Goal: Task Accomplishment & Management: Manage account settings

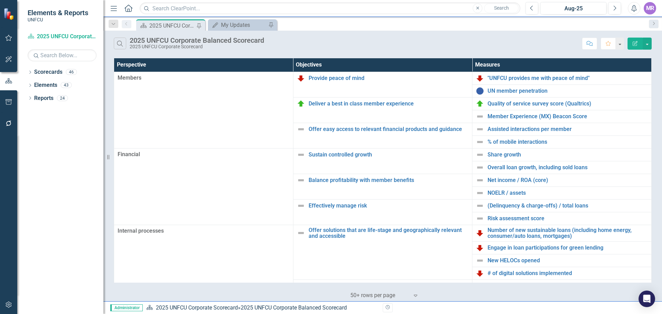
scroll to position [149, 0]
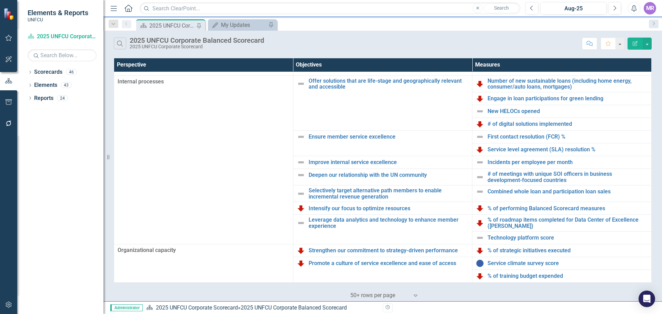
click at [543, 47] on div "Search 2025 UNFCU Corporate Balanced Scorecard 2025 UNFCU Corporate Scorecard" at bounding box center [346, 44] width 465 height 12
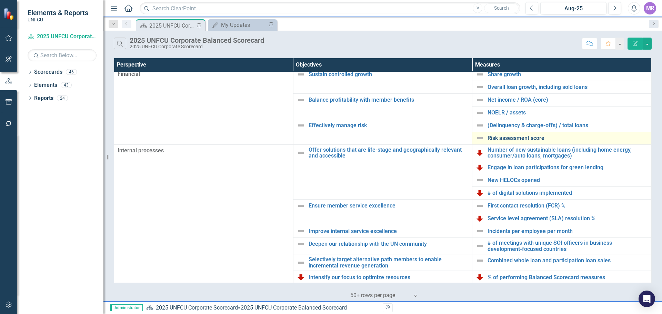
click at [525, 134] on td "Risk assessment score Link Map View Link Map Edit Edit Measure Link Open Element" at bounding box center [561, 138] width 179 height 13
click at [524, 138] on link "Risk assessment score" at bounding box center [567, 138] width 160 height 6
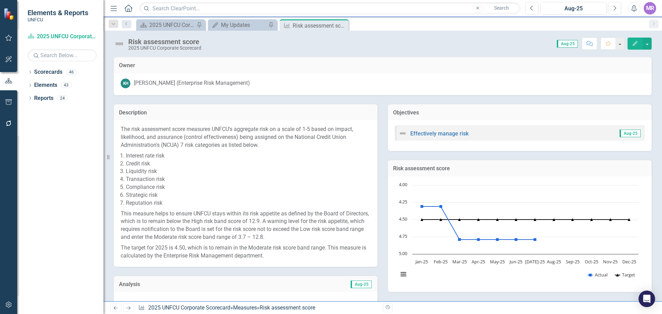
scroll to position [138, 0]
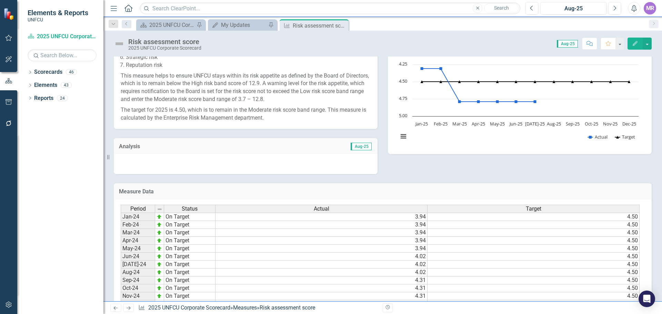
click at [298, 167] on div at bounding box center [246, 164] width 264 height 20
click at [299, 168] on div at bounding box center [246, 164] width 264 height 20
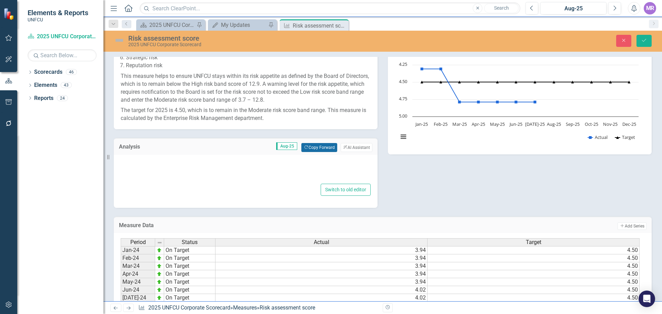
click at [321, 148] on button "Copy Forward Copy Forward" at bounding box center [319, 147] width 36 height 9
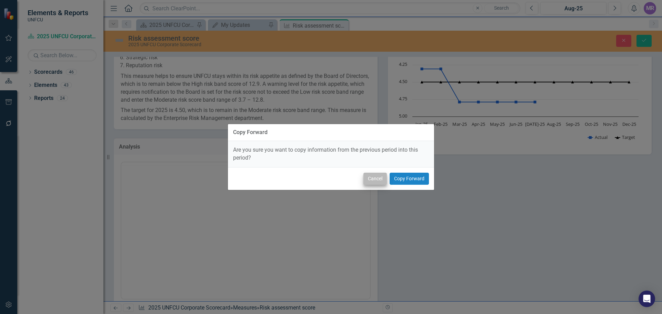
scroll to position [0, 0]
click at [400, 173] on button "Copy Forward" at bounding box center [409, 179] width 39 height 12
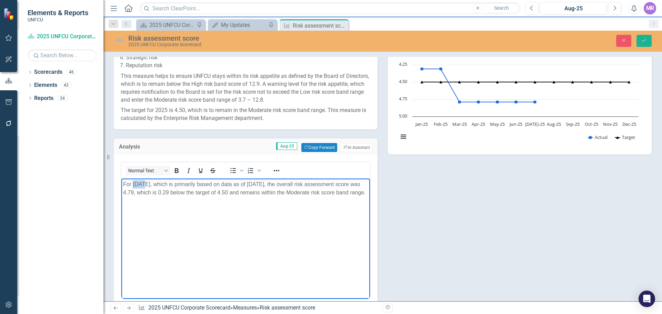
drag, startPoint x: 143, startPoint y: 182, endPoint x: 134, endPoint y: 182, distance: 9.3
click at [134, 182] on p "For July 2025, which is primarily based on data as of 30 June 2025, the overall…" at bounding box center [245, 188] width 245 height 17
drag, startPoint x: 208, startPoint y: 202, endPoint x: 211, endPoint y: 201, distance: 3.5
click at [208, 197] on p "For August 2025, which is primarily based on data as of 30 June 2025, the overa…" at bounding box center [245, 188] width 245 height 17
click at [267, 181] on p "For August 2025, which is primarily based on data as of 30 June 2025, the overa…" at bounding box center [245, 188] width 245 height 17
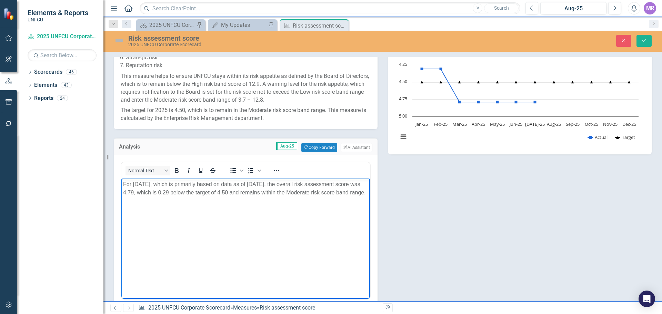
click at [299, 197] on p "For August 2025, which is primarily based on data as of 31 July 2025, the overa…" at bounding box center [245, 188] width 245 height 17
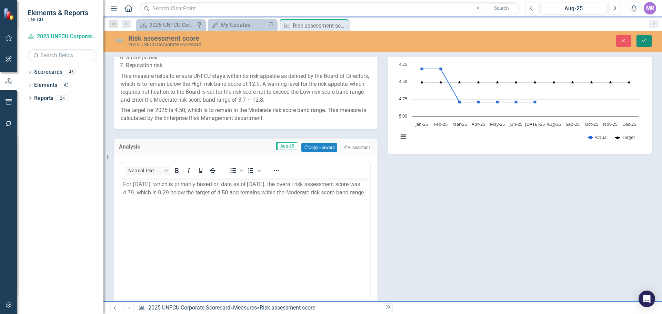
click at [642, 43] on button "Save" at bounding box center [643, 41] width 15 height 12
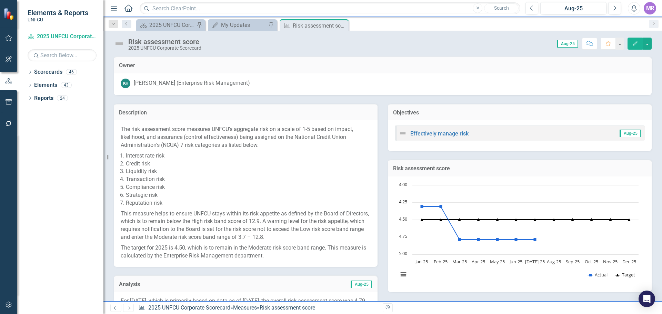
scroll to position [273, 0]
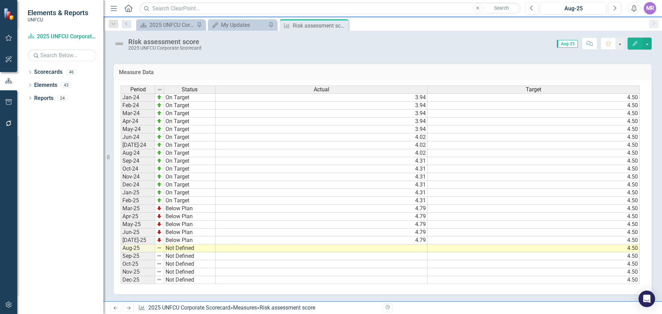
click at [425, 241] on td "4.79" at bounding box center [321, 240] width 212 height 8
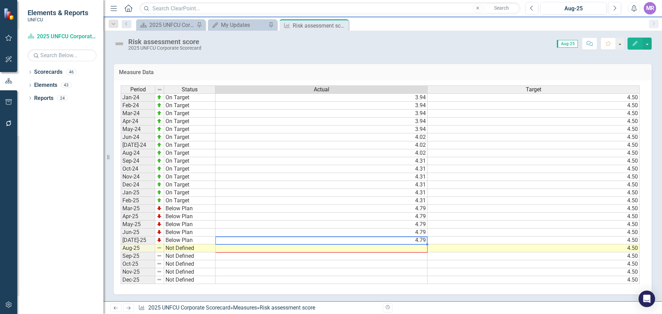
click at [121, 284] on div at bounding box center [121, 284] width 0 height 0
type textarea "4.79"
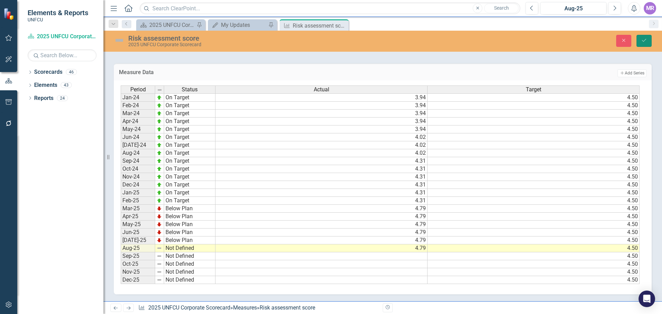
click at [638, 42] on button "Save" at bounding box center [643, 41] width 15 height 12
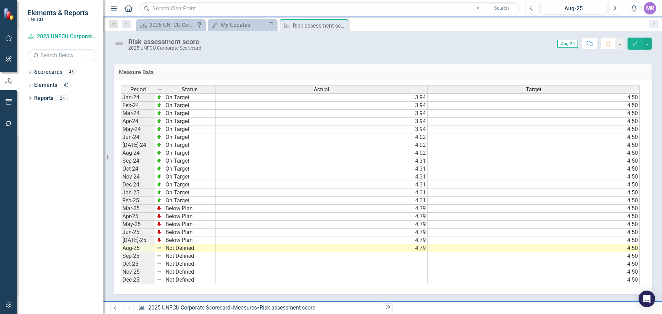
click at [170, 250] on td "Not Defined" at bounding box center [189, 248] width 51 height 8
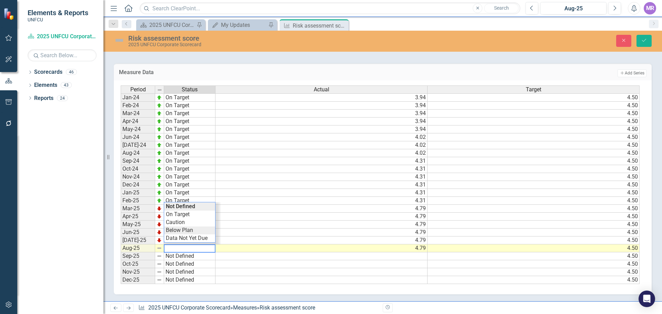
click at [181, 233] on div "Period Status Actual Target Jan-24 On Target 3.94 4.50 Feb-24 On Target 3.94 4.…" at bounding box center [380, 184] width 519 height 199
click at [639, 43] on button "Save" at bounding box center [643, 41] width 15 height 12
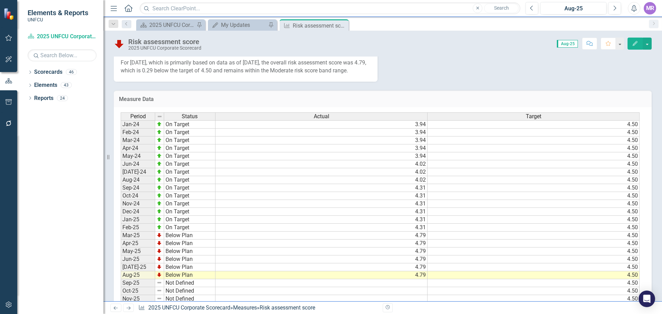
scroll to position [100, 0]
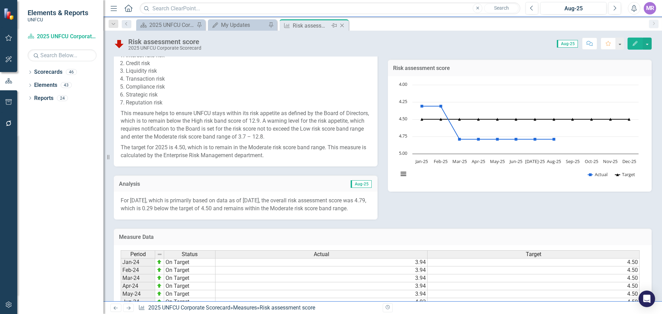
click at [344, 24] on icon "Close" at bounding box center [342, 26] width 7 height 6
click at [271, 26] on icon "Close" at bounding box center [270, 26] width 7 height 6
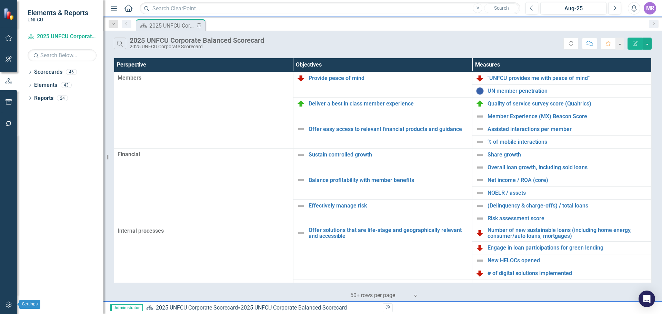
click at [10, 300] on button "button" at bounding box center [9, 305] width 16 height 14
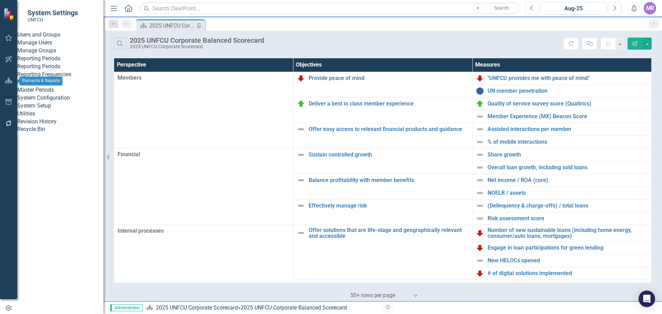
click at [12, 87] on button "button" at bounding box center [9, 81] width 16 height 14
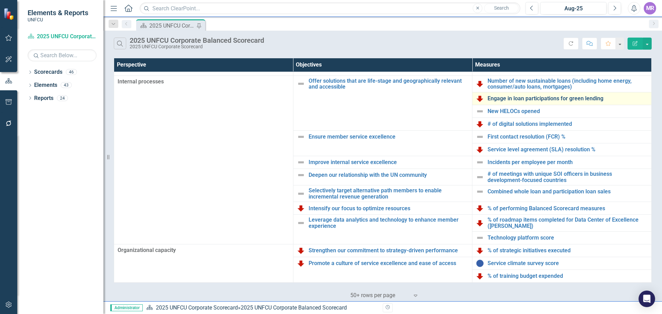
scroll to position [11, 0]
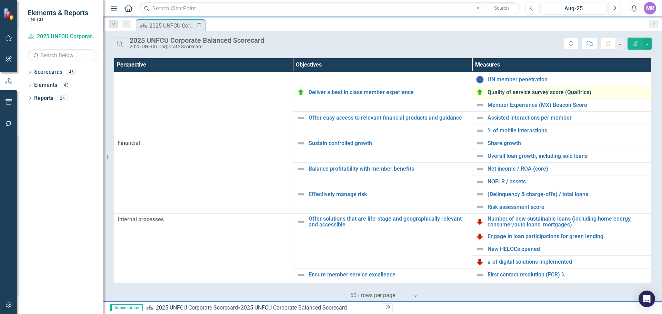
click at [520, 91] on link "Quality of service survey score (Qualtrics)" at bounding box center [567, 92] width 160 height 6
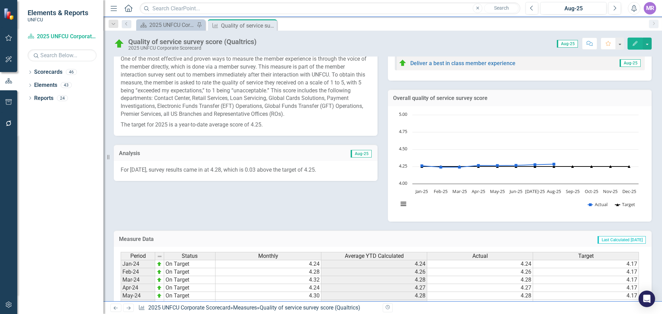
scroll to position [237, 0]
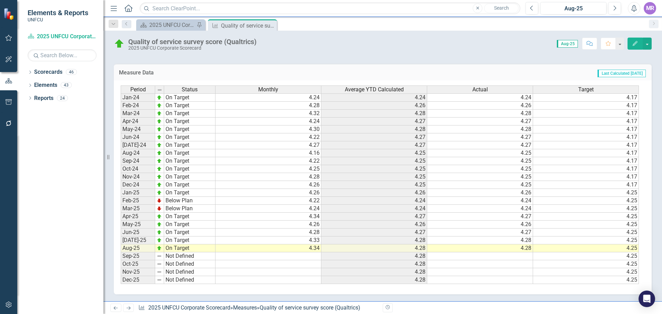
click at [306, 250] on td "4.34" at bounding box center [268, 248] width 106 height 8
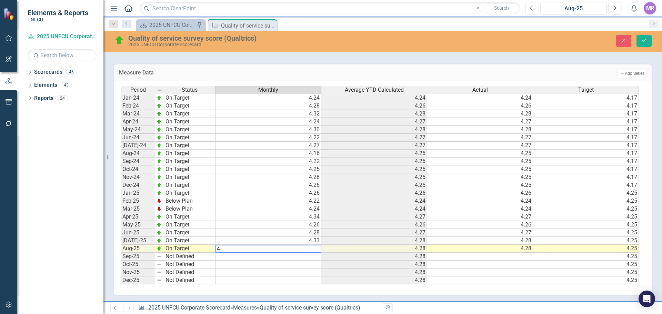
type textarea "4"
click at [234, 249] on textarea "4" at bounding box center [268, 249] width 106 height 8
click at [245, 251] on textarea at bounding box center [268, 249] width 106 height 8
type textarea "4.34"
click at [639, 41] on button "Save" at bounding box center [643, 41] width 15 height 12
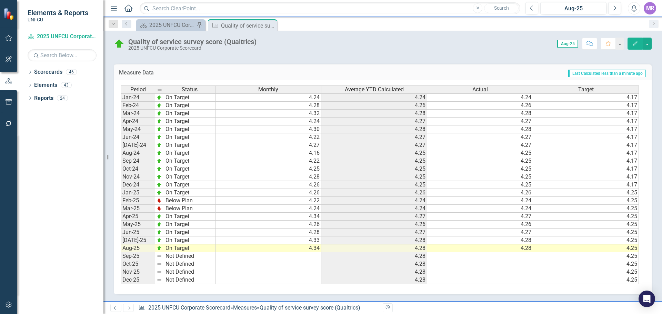
click at [416, 248] on td "4.28" at bounding box center [374, 248] width 106 height 8
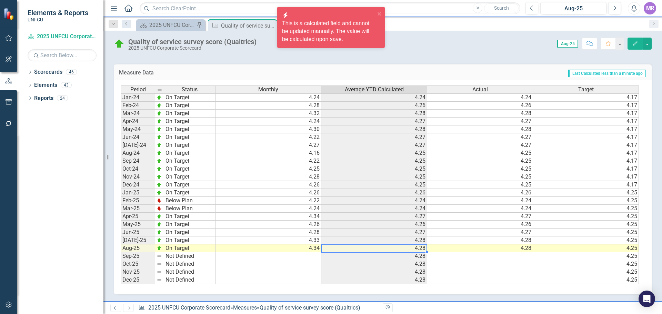
click at [121, 252] on div "Period Status Monthly Average YTD Calculated Actual Target Jan-24 On Target 4.2…" at bounding box center [121, 184] width 0 height 199
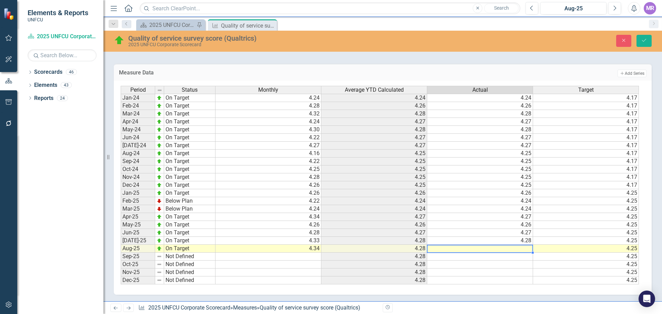
click at [419, 249] on td "4.28" at bounding box center [374, 249] width 106 height 8
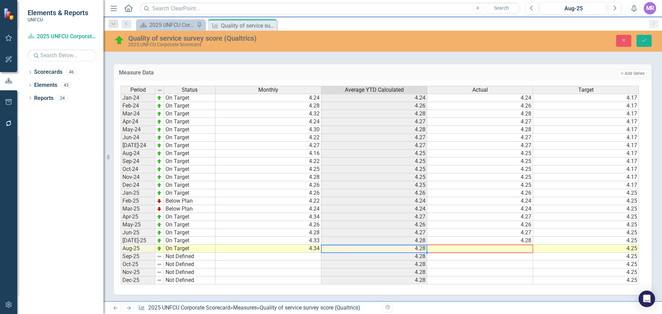
drag, startPoint x: 427, startPoint y: 252, endPoint x: 501, endPoint y: 248, distance: 74.3
click at [121, 248] on div "Period Status Monthly Average YTD Calculated Actual Target Jan-24 On Target 4.2…" at bounding box center [121, 185] width 0 height 199
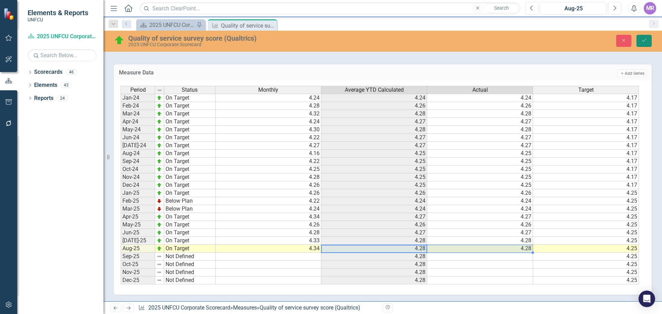
click at [645, 38] on icon "Save" at bounding box center [644, 40] width 6 height 5
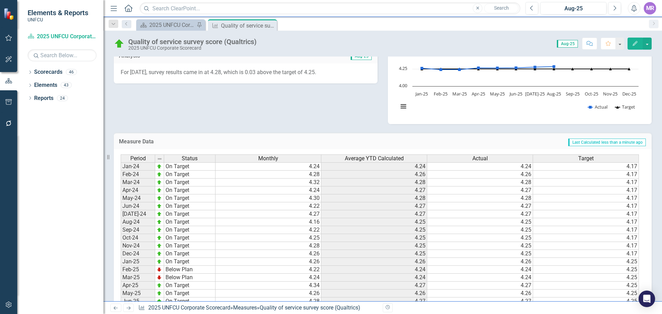
scroll to position [30, 0]
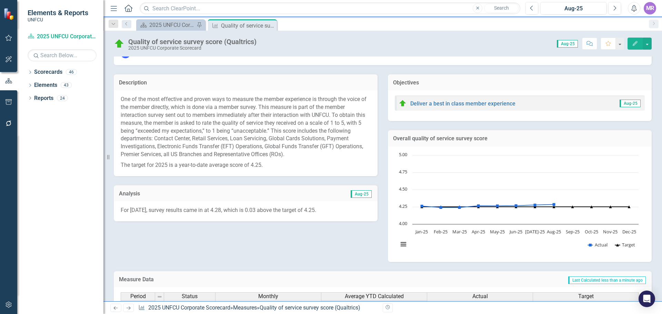
click at [343, 214] on p "For August 2025, survey results came in at 4.28, which is 0.03 above the target…" at bounding box center [246, 210] width 250 height 8
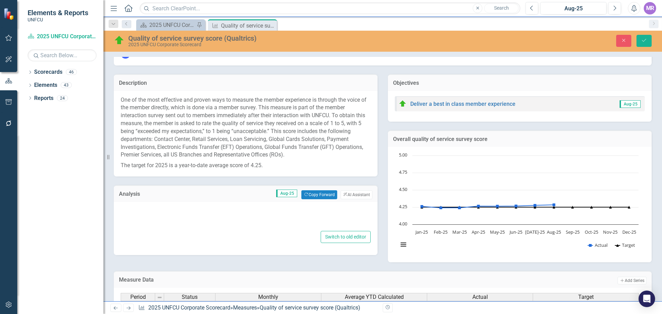
type textarea "<p>For August 2025, survey results came in at 4.28, which is 0.03 above the tar…"
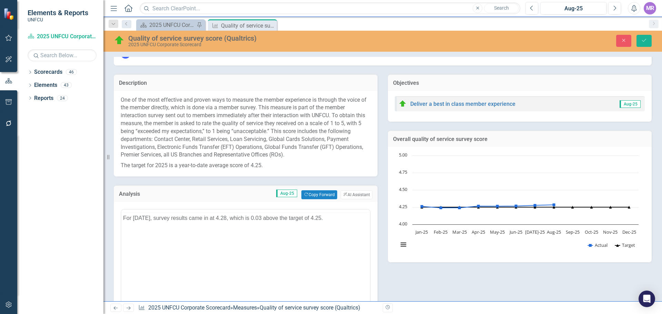
scroll to position [0, 0]
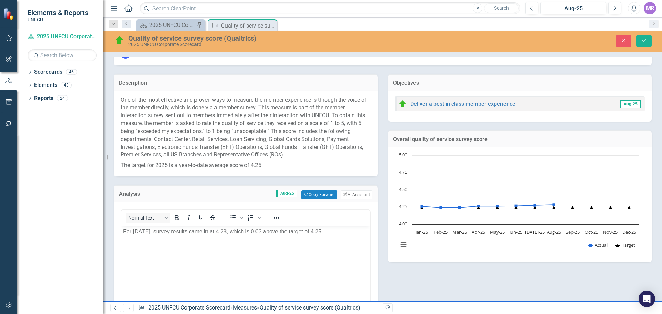
click at [165, 238] on body "For August 2025, survey results came in at 4.28, which is 0.03 above the target…" at bounding box center [245, 277] width 249 height 103
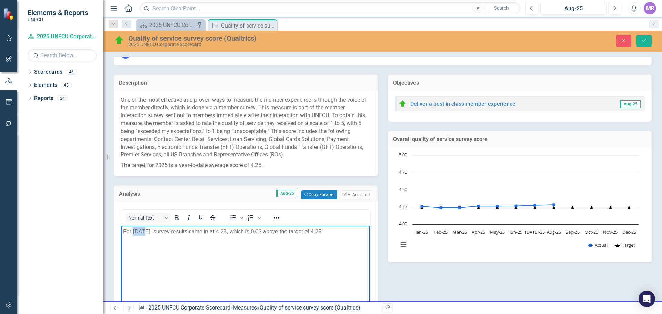
drag, startPoint x: 133, startPoint y: 231, endPoint x: 144, endPoint y: 232, distance: 10.7
click at [144, 232] on p "For August 2025, survey results came in at 4.28, which is 0.03 above the target…" at bounding box center [245, 232] width 245 height 8
click at [147, 234] on p "For August 2025, survey results came in at 4.28, which is 0.03 above the target…" at bounding box center [245, 232] width 245 height 8
drag, startPoint x: 335, startPoint y: 232, endPoint x: 324, endPoint y: 232, distance: 11.1
click at [324, 232] on p "For August 2025, survey results came in at 4.28, which is 0.03 above the target…" at bounding box center [245, 232] width 245 height 8
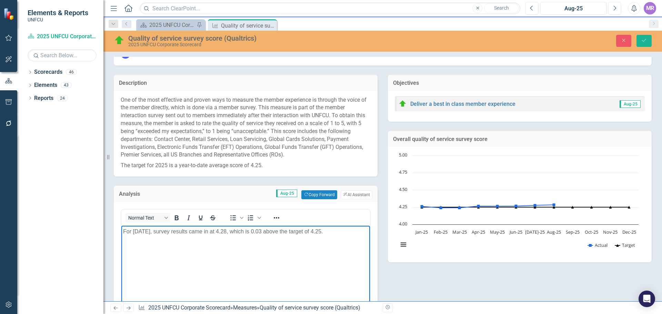
click at [274, 230] on p "For August 2025, survey results came in at 4.28, which is 0.03 above the target…" at bounding box center [245, 232] width 245 height 8
click at [231, 231] on p "For August 2025, survey results came in at 4.28, which is 0.03 above the target…" at bounding box center [245, 232] width 245 height 8
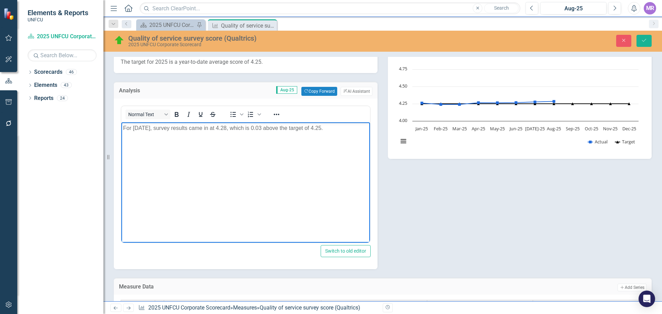
drag, startPoint x: 344, startPoint y: 130, endPoint x: 164, endPoint y: 254, distance: 219.2
click at [121, 134] on html "For August 2025, survey results came in at 4.28, which is 0.03 above the target…" at bounding box center [245, 173] width 249 height 103
copy p "For August 2025, survey results came in at 4.28, which is 0.03 above the target…"
click at [319, 94] on button "Copy Forward Copy Forward" at bounding box center [319, 91] width 36 height 9
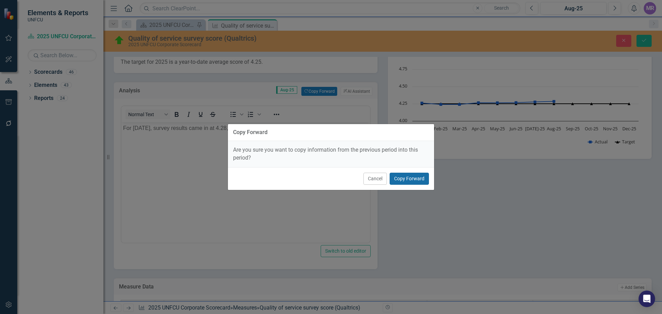
click at [417, 180] on button "Copy Forward" at bounding box center [409, 179] width 39 height 12
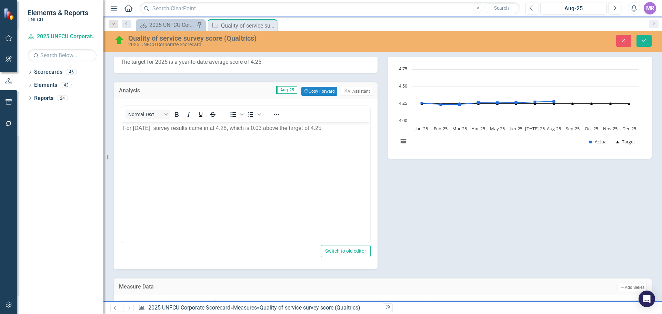
click at [417, 178] on div "Description One of the most effective and proven ways to measure the member exp…" at bounding box center [383, 115] width 548 height 307
click at [179, 147] on body "For July 2025, survey results came in at 4.28, which is 0.03 above the target o…" at bounding box center [245, 173] width 249 height 103
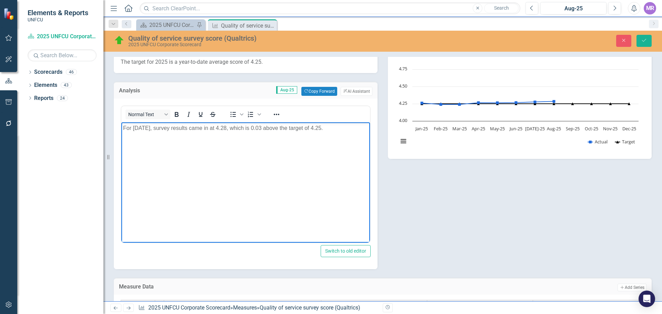
drag, startPoint x: 335, startPoint y: 125, endPoint x: 50, endPoint y: 101, distance: 285.8
click at [121, 122] on html "For July 2025, survey results came in at 4.28, which is 0.03 above the target o…" at bounding box center [245, 173] width 249 height 103
paste body "Rich Text Area. Press ALT-0 for help."
click at [161, 143] on body "For August 2025, survey results came in at 4.28, which is 0.03 above the target…" at bounding box center [245, 173] width 249 height 103
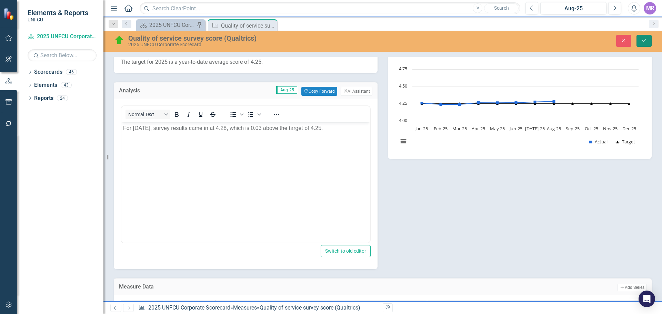
click at [645, 44] on button "Save" at bounding box center [643, 41] width 15 height 12
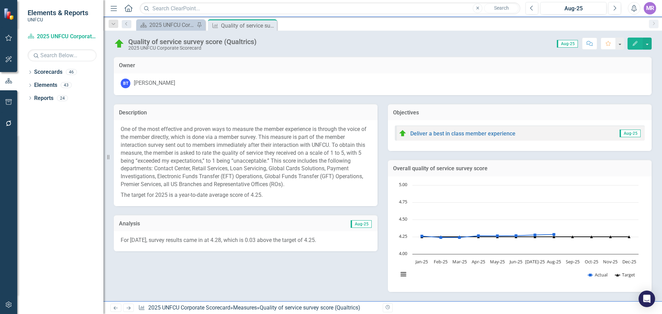
click at [0, 0] on icon "Close" at bounding box center [0, 0] width 0 height 0
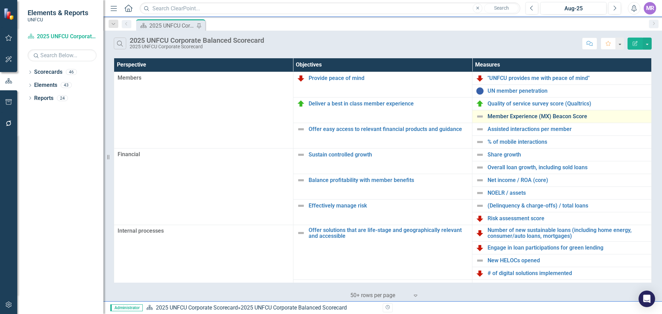
click at [532, 117] on link "Member Experience (MX) Beacon Score" at bounding box center [567, 116] width 160 height 6
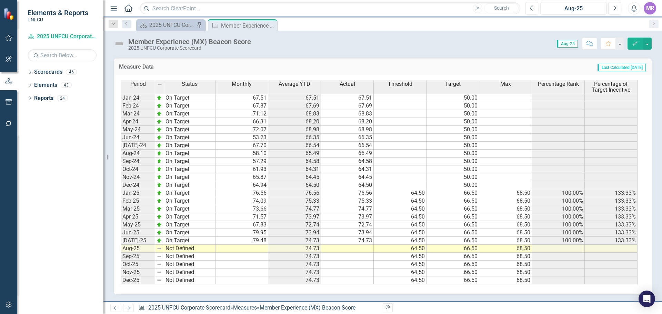
scroll to position [380, 0]
click at [252, 250] on td at bounding box center [241, 249] width 53 height 8
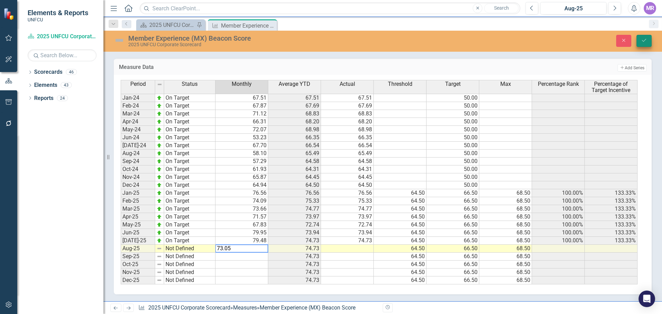
type textarea "73.05"
click at [643, 40] on icon "Save" at bounding box center [644, 40] width 6 height 5
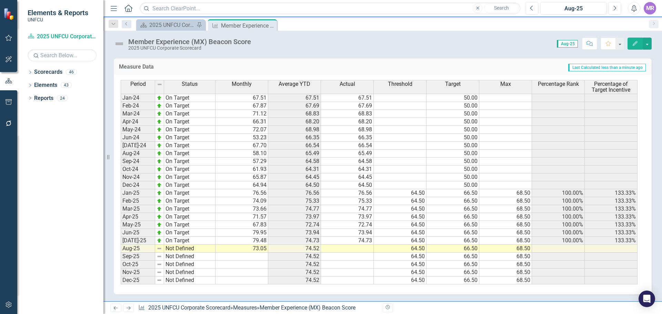
click at [315, 251] on td "74.52" at bounding box center [294, 249] width 53 height 8
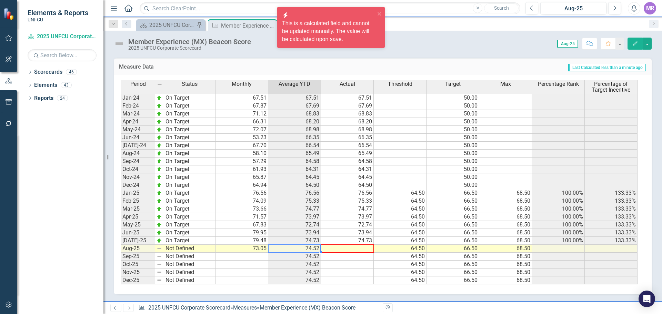
drag, startPoint x: 320, startPoint y: 253, endPoint x: 350, endPoint y: 249, distance: 30.6
click at [121, 249] on div "Period Status Monthly Average YTD Actual Threshold Target Max Percentage Rank P…" at bounding box center [121, 182] width 0 height 204
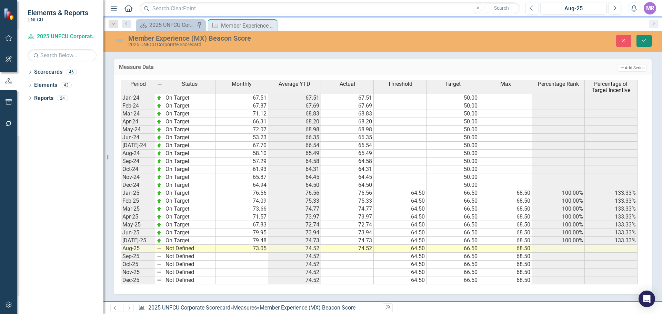
click at [643, 40] on icon "Save" at bounding box center [644, 40] width 6 height 5
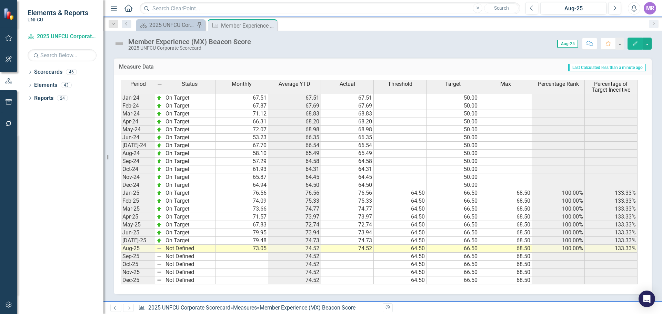
scroll to position [242, 0]
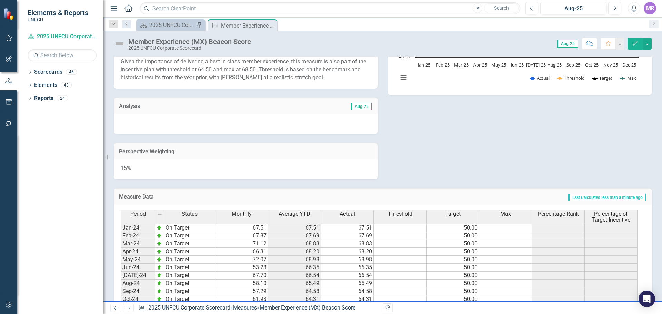
click at [212, 129] on div at bounding box center [246, 124] width 264 height 20
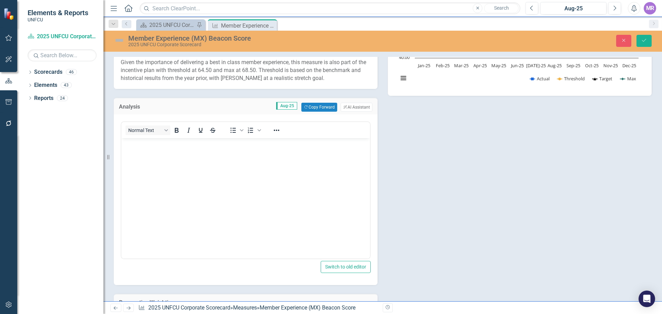
scroll to position [0, 0]
click at [312, 112] on button "Copy Forward Copy Forward" at bounding box center [319, 107] width 36 height 9
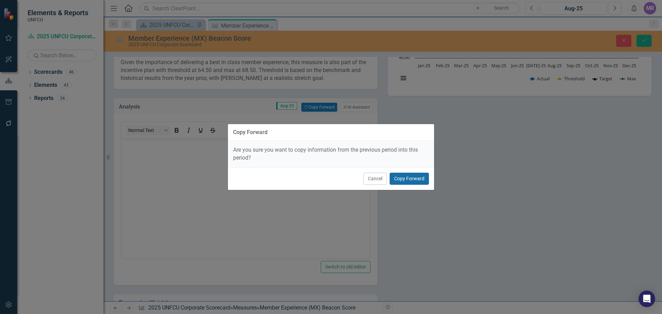
click at [406, 175] on button "Copy Forward" at bounding box center [409, 179] width 39 height 12
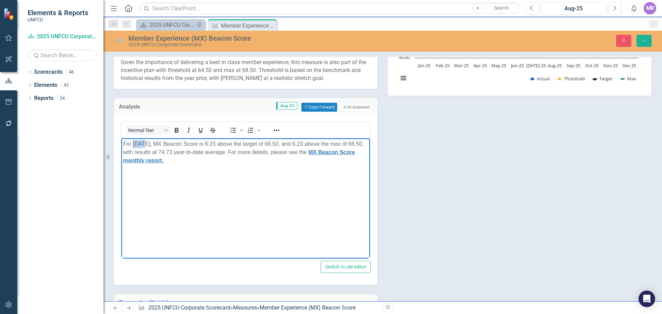
drag, startPoint x: 134, startPoint y: 142, endPoint x: 142, endPoint y: 143, distance: 8.3
click at [142, 143] on span "For July 2025, MX Beacon Score is 8.23 above the target of 66.50, and 6.23 abov…" at bounding box center [243, 152] width 241 height 22
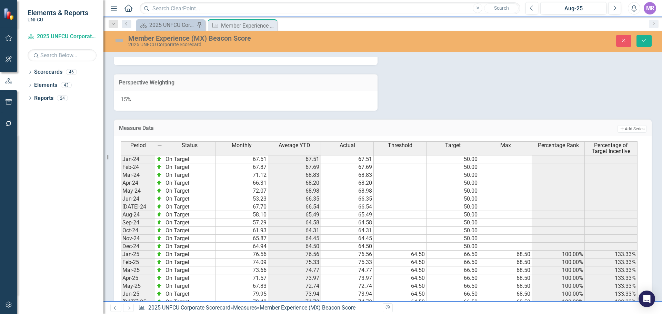
scroll to position [290, 0]
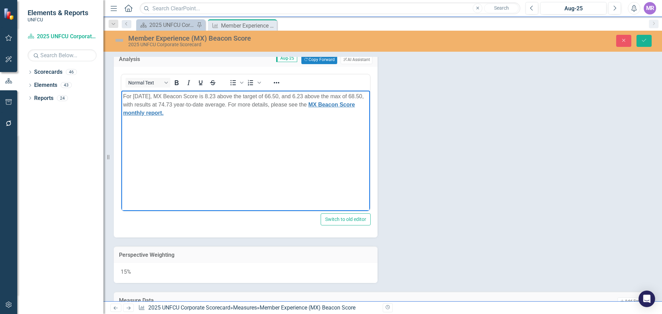
click at [188, 104] on span "For August 2025, MX Beacon Score is 8.23 above the target of 66.50, and 6.23 ab…" at bounding box center [243, 104] width 241 height 22
click at [299, 143] on body "For August 2025, MX Beacon Score is 8.23 above the target of 66.50, and 6.23 ab…" at bounding box center [245, 142] width 249 height 103
click at [276, 108] on p "For August 2025, MX Beacon Score is 8.23 above the target of 66.50, and 6.23 ab…" at bounding box center [245, 104] width 245 height 25
click at [228, 96] on span "For August 2025, MX Beacon Score is 8.23 above the target of 66.50, and 6.23 ab…" at bounding box center [243, 104] width 241 height 22
click at [251, 127] on body "For August 2025, MX Beacon Score is 8.02 above the target of 66.50, and 6.23 ab…" at bounding box center [245, 142] width 249 height 103
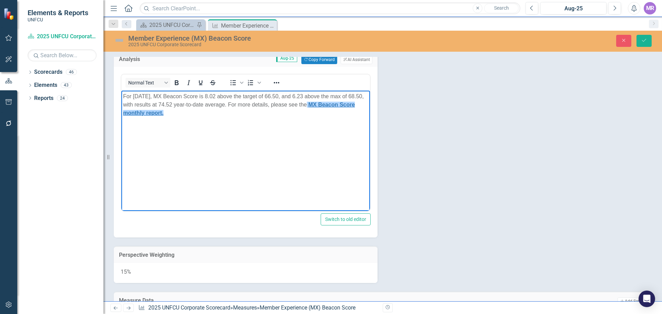
click at [256, 98] on span "For August 2025, MX Beacon Score is 8.02 above the target of 66.50, and 6.23 ab…" at bounding box center [243, 104] width 241 height 22
click at [306, 97] on span "For August 2025, MX Beacon Score is 8.02 above the target of 66.50, and 6.23 ab…" at bounding box center [243, 104] width 241 height 22
click at [285, 120] on body "For August 2025, MX Beacon Score is 8.02 above the target of 66.50, and 6.23 ab…" at bounding box center [245, 142] width 249 height 103
click at [314, 95] on span "For August 2025, MX Beacon Score is 8.02 above the target of 66.50, and 6.23 ab…" at bounding box center [243, 104] width 241 height 22
click at [237, 131] on body "For August 2025, MX Beacon Score is 8.02 above the target of 66.50, and 6.02 ab…" at bounding box center [245, 142] width 249 height 103
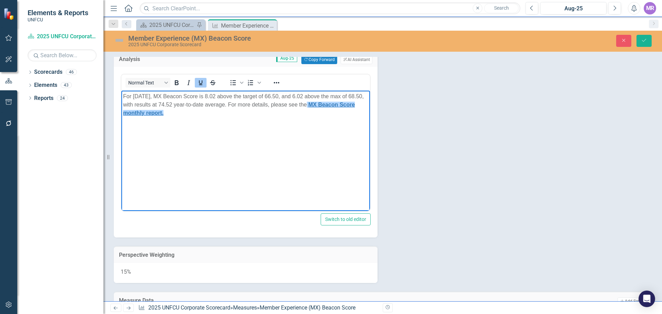
click at [213, 133] on body "For August 2025, MX Beacon Score is 8.02 above the target of 66.50, and 6.02 ab…" at bounding box center [245, 142] width 249 height 103
click at [219, 125] on body "For August 2025, MX Beacon Score is 8.02 above the target of 66.50, and 6.02 ab…" at bounding box center [245, 142] width 249 height 103
click at [259, 114] on p "For August 2025, MX Beacon Score is 8.02 above the target of 66.50, and 6.02 ab…" at bounding box center [245, 104] width 245 height 25
click at [637, 36] on button "Save" at bounding box center [643, 41] width 15 height 12
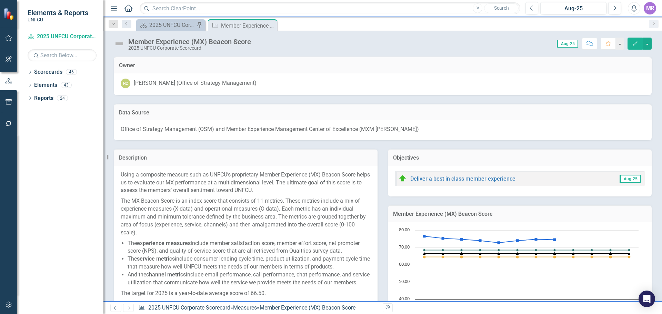
scroll to position [241, 0]
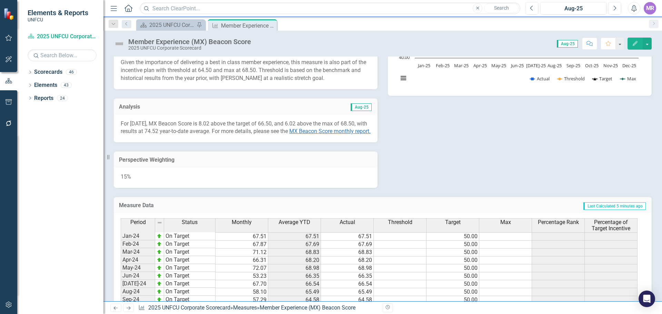
click at [274, 132] on span "For August 2025, MX Beacon Score is 8.02 above the target of 66.50, and 6.02 ab…" at bounding box center [246, 127] width 250 height 14
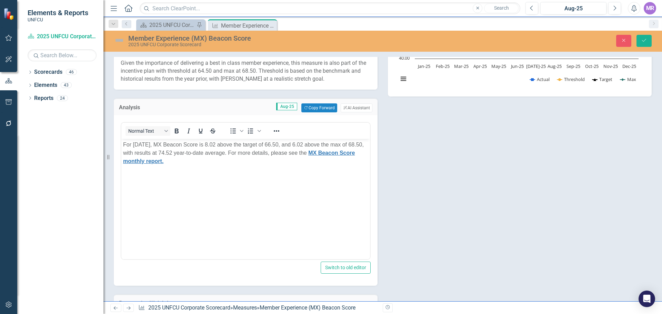
scroll to position [0, 0]
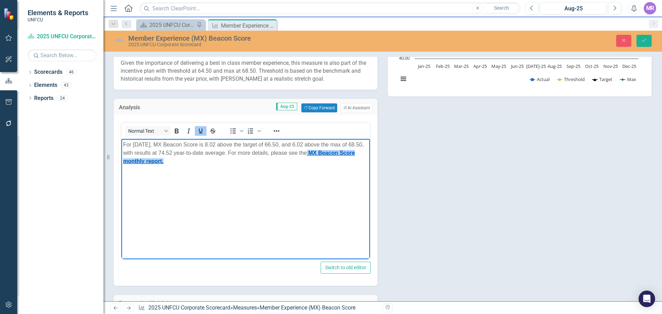
drag, startPoint x: 183, startPoint y: 162, endPoint x: 324, endPoint y: 153, distance: 141.6
click at [324, 153] on p "For August 2025, MX Beacon Score is 8.02 above the target of 66.50, and 6.02 ab…" at bounding box center [245, 153] width 245 height 25
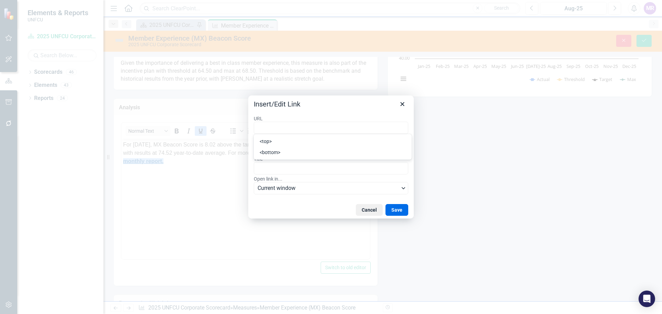
type input "http://unfcu.clearpointstrategy.com/wp-content/uploads/2025/09/MX-Beacon-Score_…"
click at [389, 208] on button "Save" at bounding box center [396, 210] width 23 height 12
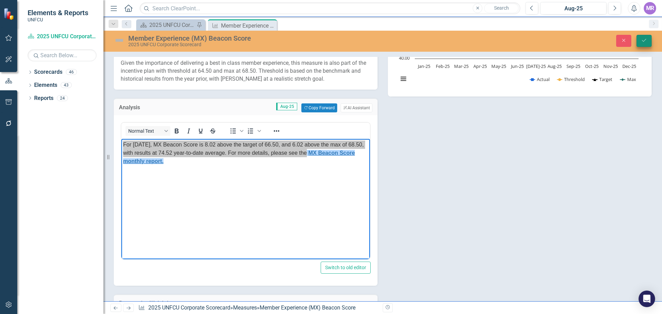
click at [645, 45] on button "Save" at bounding box center [643, 41] width 15 height 12
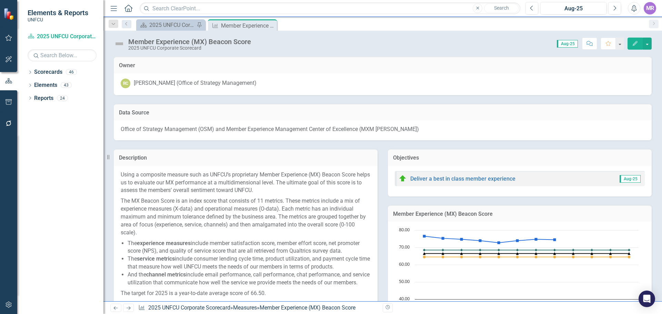
scroll to position [207, 0]
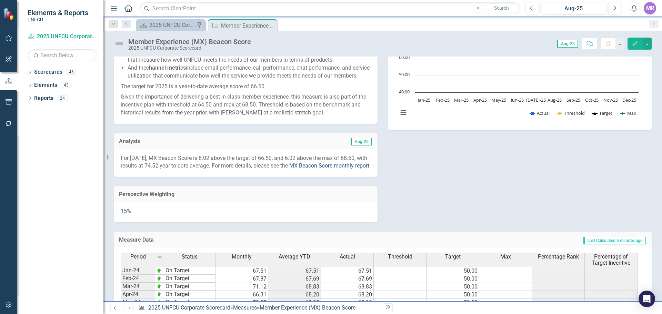
click at [339, 169] on span "MX Beacon Score monthly report" at bounding box center [329, 165] width 80 height 7
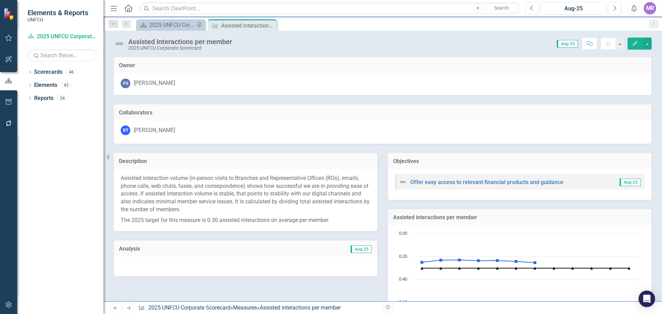
scroll to position [291, 0]
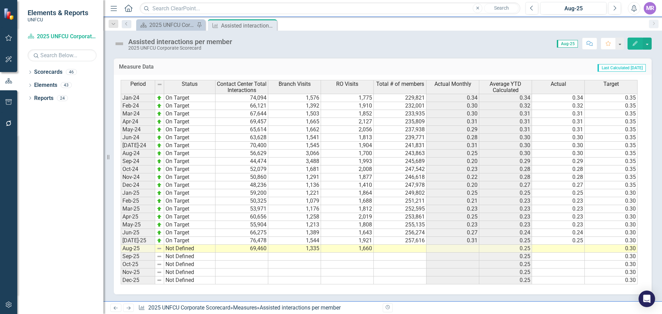
click at [402, 249] on td at bounding box center [400, 249] width 53 height 8
click at [522, 250] on td "0.25" at bounding box center [505, 249] width 53 height 8
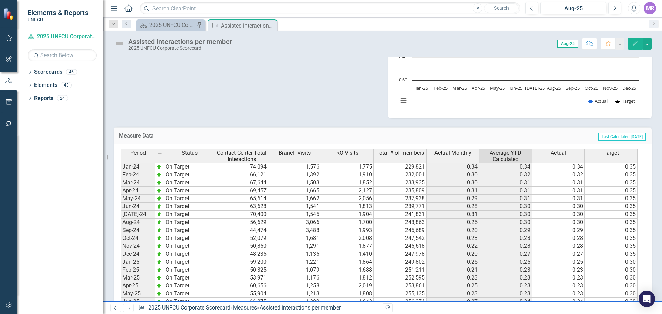
scroll to position [84, 0]
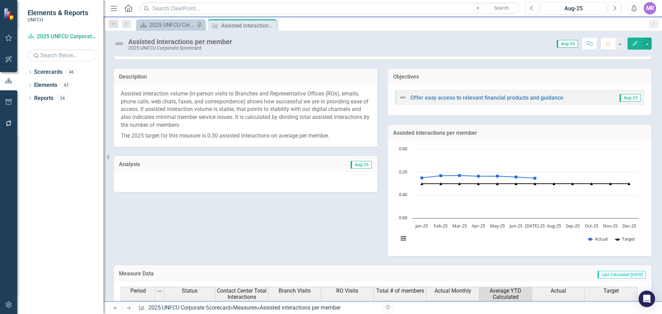
click at [234, 236] on div "Description Assisted interaction volume (in-person visits to Branches and Repre…" at bounding box center [383, 157] width 548 height 197
click at [162, 181] on div at bounding box center [246, 182] width 264 height 20
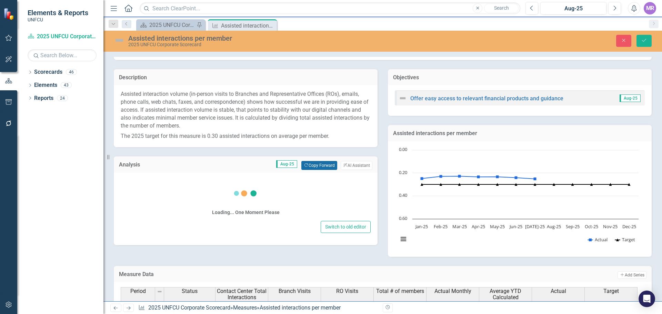
click at [312, 166] on button "Copy Forward Copy Forward" at bounding box center [319, 165] width 36 height 9
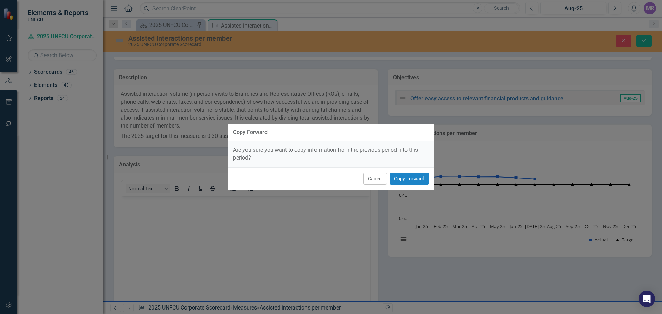
scroll to position [0, 0]
click at [405, 181] on button "Copy Forward" at bounding box center [409, 179] width 39 height 12
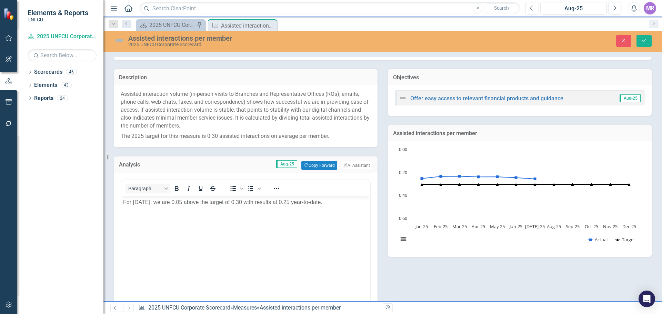
click at [159, 199] on p "For July 2025, we are 0.05 above the target of 0.30 with results at 0.25 year-t…" at bounding box center [245, 202] width 245 height 8
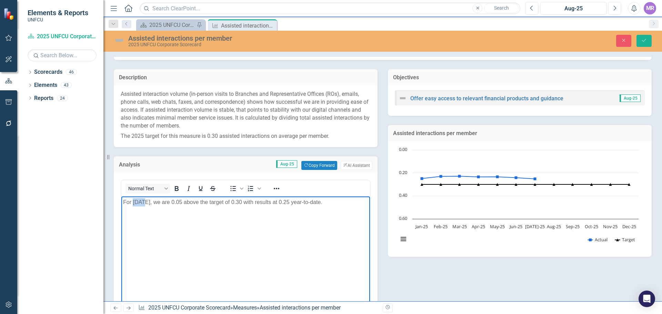
drag, startPoint x: 143, startPoint y: 202, endPoint x: 133, endPoint y: 202, distance: 9.7
click at [133, 202] on p "For July 2025, we are 0.05 above the target of 0.30 with results at 0.25 year-t…" at bounding box center [245, 202] width 245 height 8
click at [230, 252] on body "For August 2025, we are 0.05 above the target of 0.30 with results at 0.25 year…" at bounding box center [245, 247] width 249 height 103
click at [197, 202] on p "For August 2025, we are 0.05 above the target of 0.30 with results at 0.25 year…" at bounding box center [245, 202] width 245 height 8
click at [273, 191] on icon "Reveal or hide additional toolbar items" at bounding box center [276, 188] width 8 height 8
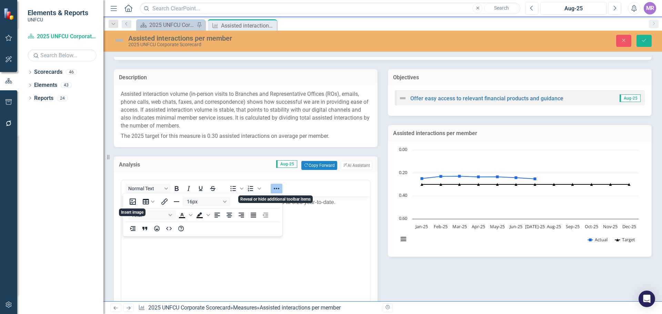
click at [273, 191] on icon "Reveal or hide additional toolbar items" at bounding box center [276, 188] width 8 height 8
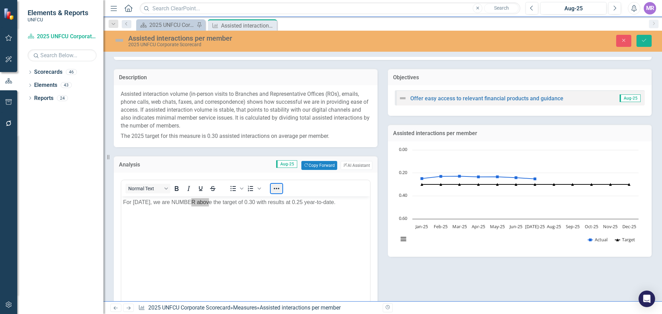
click at [276, 189] on button "Reveal or hide additional toolbar items" at bounding box center [277, 189] width 12 height 10
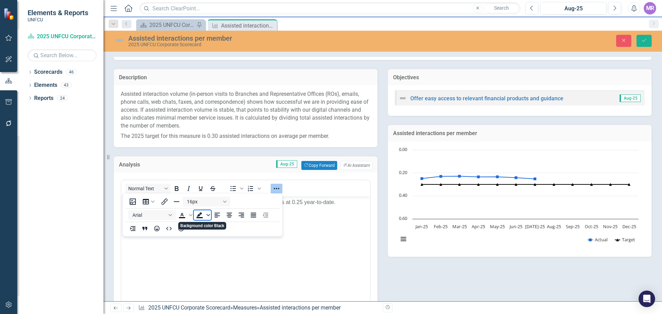
click at [209, 215] on icon "Background color Black" at bounding box center [207, 214] width 3 height 3
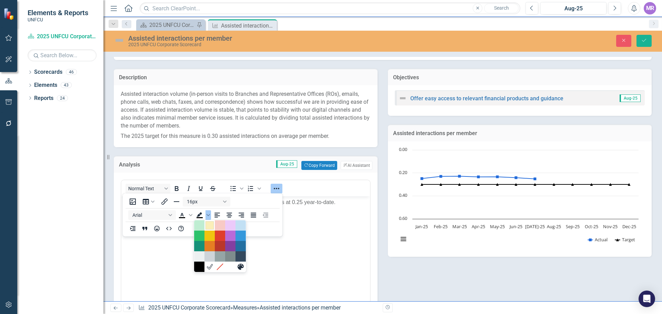
click at [210, 228] on div "Light Yellow" at bounding box center [209, 225] width 8 height 8
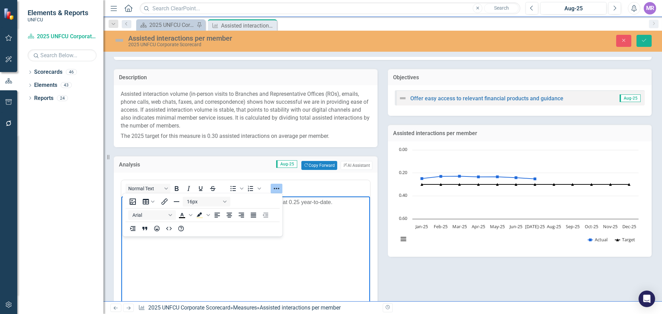
click at [344, 258] on body "For August 2025, we are NUMBER above the target of 0.30 with results at 0.25 ye…" at bounding box center [245, 247] width 249 height 103
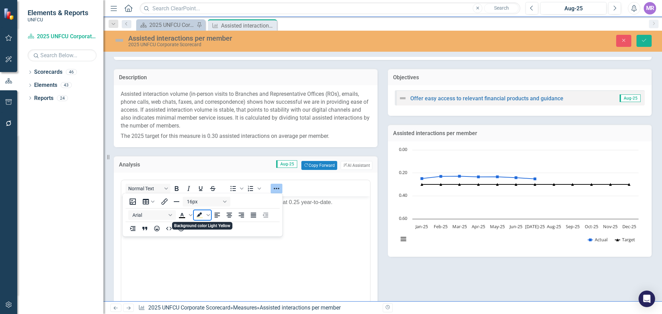
click at [197, 215] on icon "Background color Light Yellow" at bounding box center [199, 215] width 8 height 8
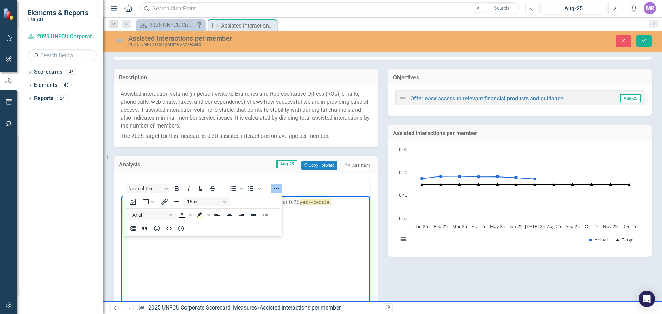
click at [214, 266] on body "For August 2025, we are NUMBER above the target of 0.30 with results at 0.25 ye…" at bounding box center [245, 247] width 249 height 103
click at [211, 264] on body "For August 2025, we are NUMBER above the target of 0.30 with results at 0.25 ye…" at bounding box center [245, 247] width 249 height 103
click at [275, 186] on icon "Reveal or hide additional toolbar items" at bounding box center [276, 188] width 8 height 8
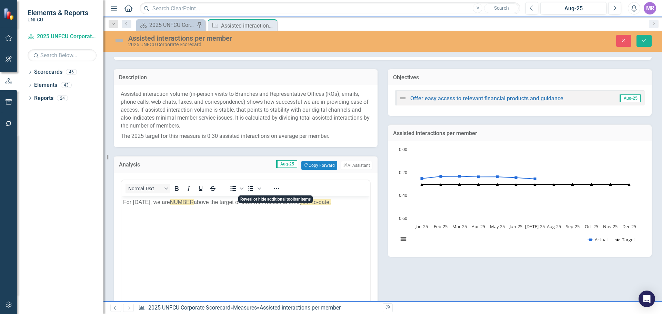
click at [323, 215] on body "For August 2025, we are NUMBER above the target of 0.30 with results at 0.25 ye…" at bounding box center [245, 247] width 249 height 103
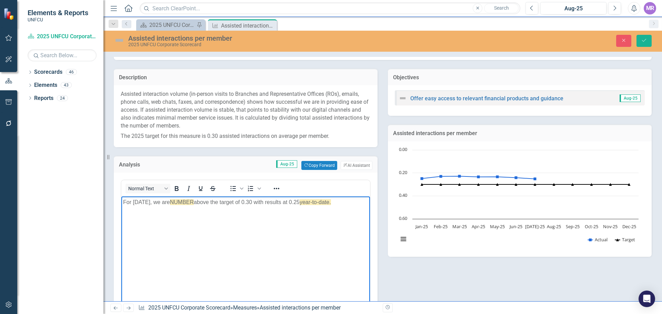
click at [229, 233] on body "For August 2025, we are NUMBER above the target of 0.30 with results at 0.25 ye…" at bounding box center [245, 247] width 249 height 103
click at [319, 205] on p "For August 2025, we are NUMBER above the target of 0.30 with results at 0.25 ye…" at bounding box center [245, 202] width 245 height 8
drag, startPoint x: 350, startPoint y: 202, endPoint x: 316, endPoint y: 202, distance: 33.8
click at [320, 202] on p "For August 2025, we are NUMBER above the target of 0.30 with results at 0.25 ye…" at bounding box center [245, 202] width 245 height 8
click at [312, 202] on p "For August 2025, we are NUMBER above the target of 0.30 with results at 0.25 ye…" at bounding box center [245, 202] width 245 height 8
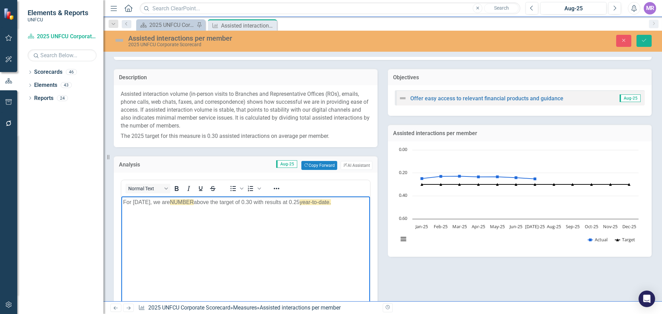
click at [315, 201] on p "For August 2025, we are NUMBER above the target of 0.30 with results at 0.25 ye…" at bounding box center [245, 202] width 245 height 8
drag, startPoint x: 316, startPoint y: 201, endPoint x: 306, endPoint y: 201, distance: 10.0
click at [306, 201] on p "For August 2025, we are NUMBER above the target of 0.30 with results at 0.25 ye…" at bounding box center [245, 202] width 245 height 8
click at [277, 188] on icon "Reveal or hide additional toolbar items" at bounding box center [276, 188] width 8 height 8
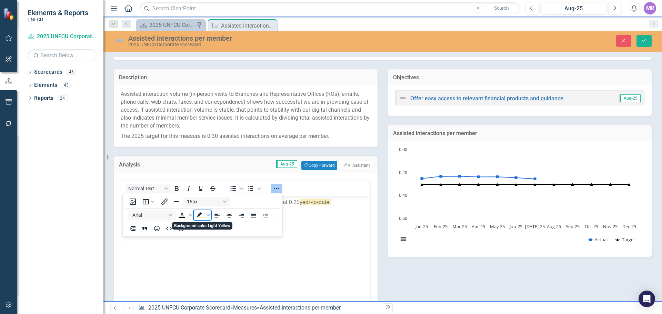
click at [197, 214] on icon "Background color Light Yellow" at bounding box center [199, 215] width 8 height 8
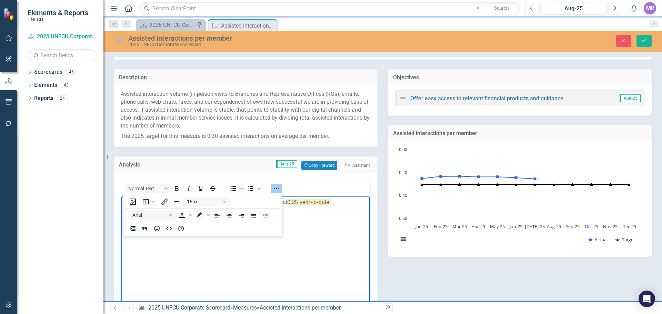
click at [341, 230] on body "For August 2025, we are NUMBER above the target of 0.30 with results at 0.25 ye…" at bounding box center [245, 247] width 249 height 103
drag, startPoint x: 352, startPoint y: 200, endPoint x: 349, endPoint y: 414, distance: 213.4
click at [318, 202] on p "For August 2025, we are NUMBER above the target of 0.30 with results at 0.25 ye…" at bounding box center [245, 202] width 245 height 8
click at [207, 215] on icon "Background color Light Yellow" at bounding box center [207, 214] width 3 height 3
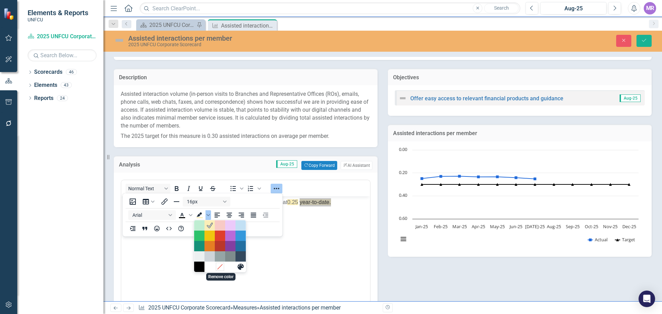
click at [222, 268] on icon "Remove color" at bounding box center [219, 267] width 7 height 7
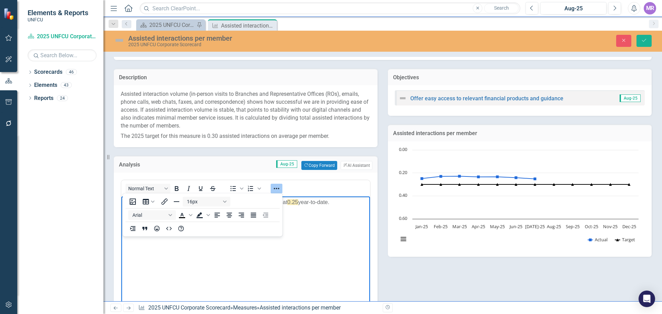
drag, startPoint x: 240, startPoint y: 61, endPoint x: 378, endPoint y: 253, distance: 235.9
click at [378, 253] on div "Analysis Aug-25 Copy Forward Copy Forward ClearPoint AI AI Assistant Normal Tex…" at bounding box center [246, 245] width 274 height 196
click at [344, 246] on body "For August 2025, we are NUMBER above the target of 0.30 with results at 0.25 ye…" at bounding box center [245, 247] width 249 height 103
click at [353, 210] on body "For August 2025, we are NUMBER above the target of 0.30 with results at 0.25 ye…" at bounding box center [245, 247] width 249 height 103
click at [306, 188] on div "Normal Text To open the popup, press Shift+Enter To open the popup, press Shift…" at bounding box center [245, 188] width 249 height 13
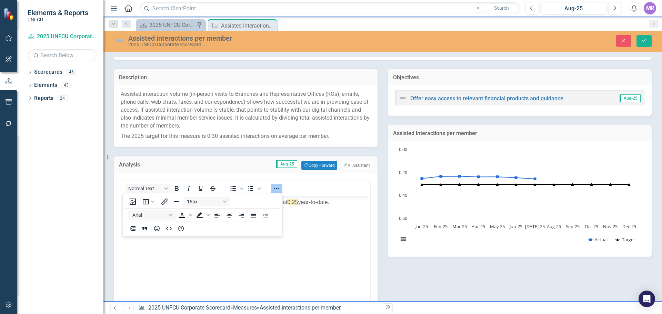
drag, startPoint x: 442, startPoint y: 266, endPoint x: 388, endPoint y: 258, distance: 54.4
click at [442, 266] on div "Description Assisted interaction volume (in-person visits to Branches and Repre…" at bounding box center [383, 202] width 548 height 284
click at [282, 184] on button "Reveal or hide additional toolbar items" at bounding box center [277, 189] width 12 height 10
click at [305, 173] on div "Normal Text To open the popup, press Shift+Enter To open the popup, press Shift…" at bounding box center [246, 258] width 264 height 171
click at [238, 208] on body "For August 2025, we are NUMBER above the target of 0.30 with results at 0.25 ye…" at bounding box center [245, 247] width 249 height 103
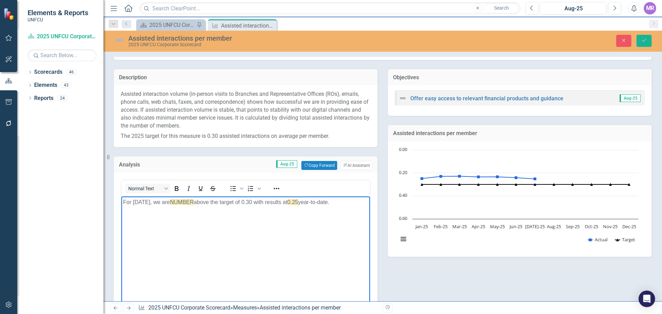
click at [175, 226] on body "For August 2025, we are NUMBER above the target of 0.30 with results at 0.25 ye…" at bounding box center [245, 247] width 249 height 103
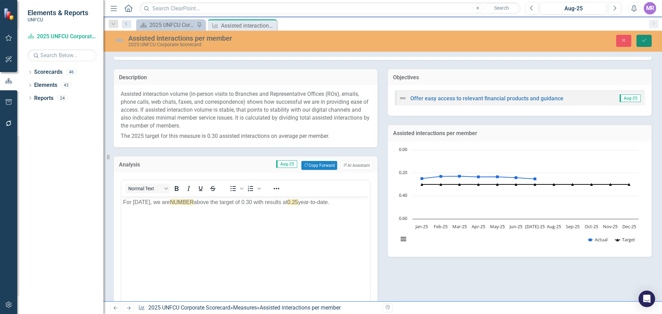
click at [643, 45] on button "Save" at bounding box center [643, 41] width 15 height 12
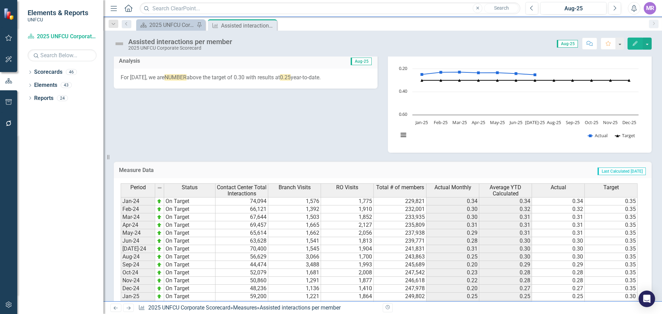
scroll to position [16, 0]
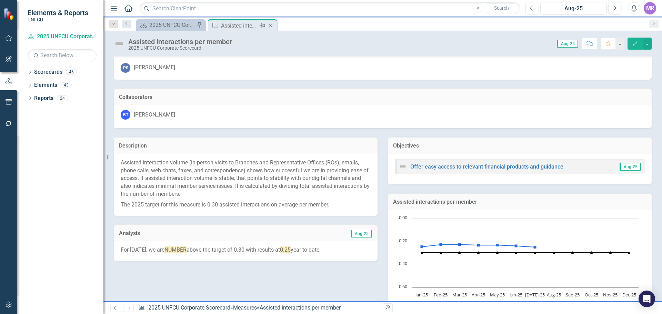
click at [270, 26] on icon "Close" at bounding box center [270, 26] width 7 height 6
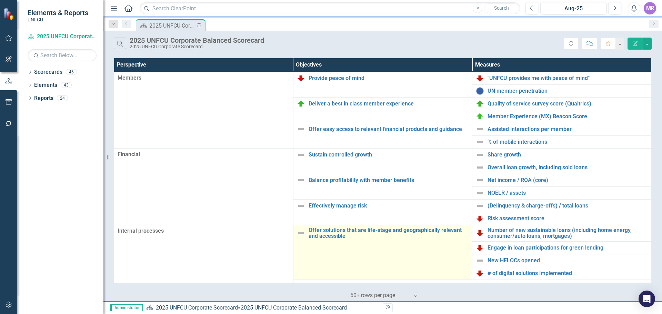
scroll to position [103, 0]
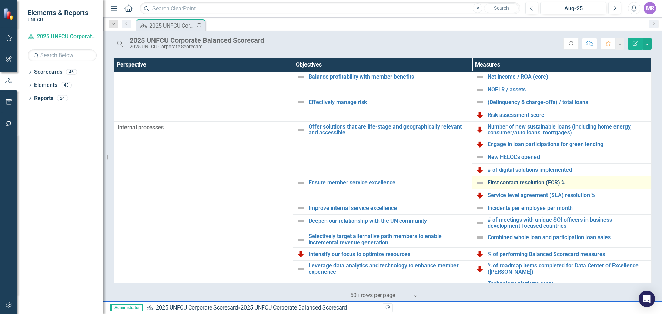
click at [508, 184] on link "First contact resolution (FCR) %" at bounding box center [567, 183] width 160 height 6
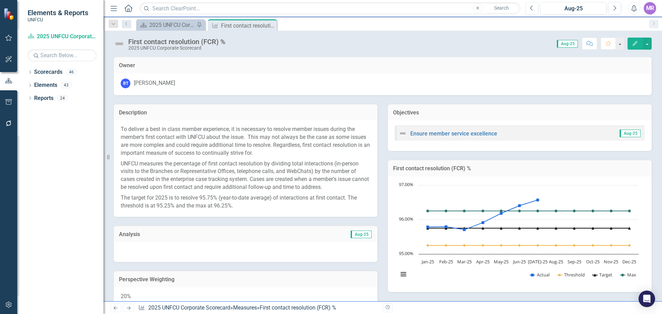
scroll to position [275, 0]
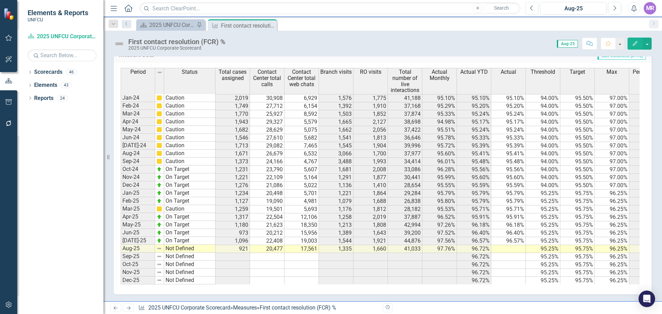
click at [487, 245] on td "96.72%" at bounding box center [474, 249] width 34 height 8
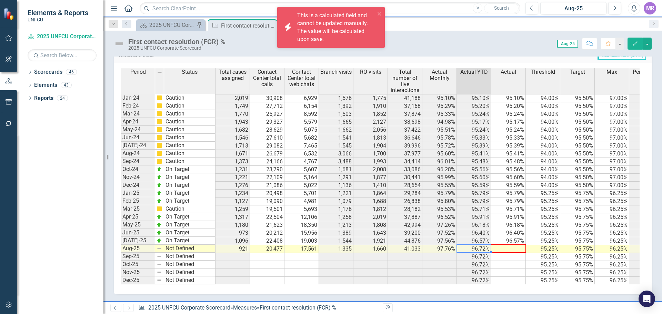
drag, startPoint x: 491, startPoint y: 249, endPoint x: 519, endPoint y: 244, distance: 28.3
click at [121, 244] on div "Period Status Total cases assigned Contact Center total calls Contact Center to…" at bounding box center [121, 176] width 0 height 216
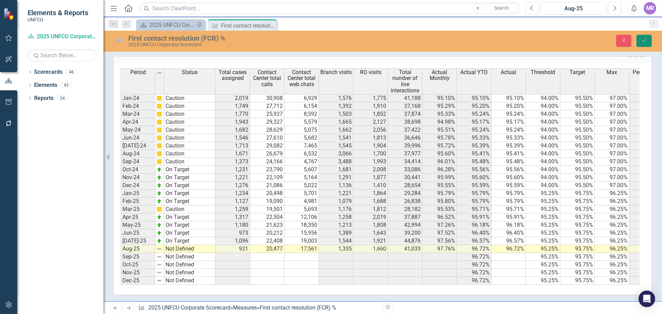
click at [650, 38] on button "Save" at bounding box center [643, 41] width 15 height 12
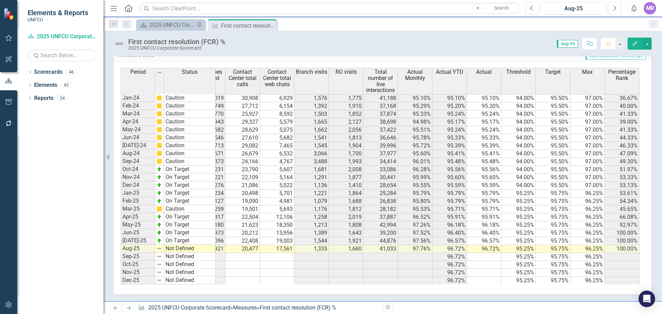
scroll to position [0, 0]
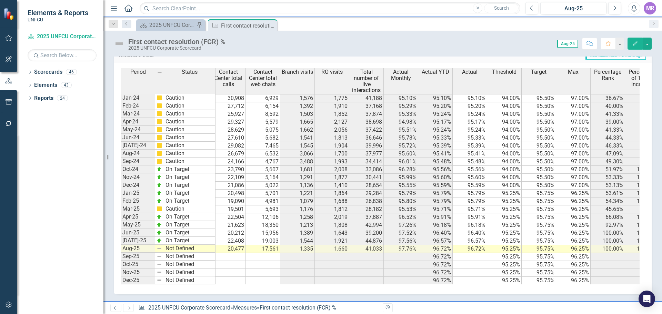
click at [187, 245] on td "Not Defined" at bounding box center [189, 249] width 51 height 8
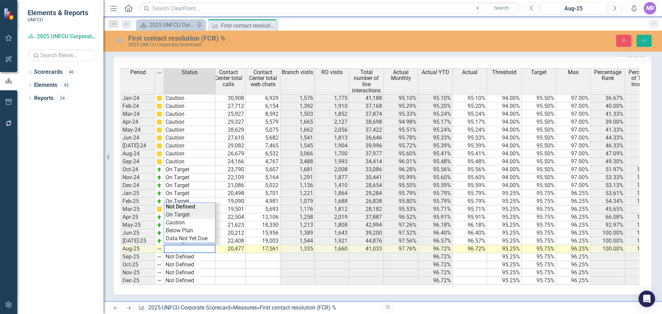
click at [180, 210] on div "Period Status Total cases assigned Contact Center total calls Contact Center to…" at bounding box center [380, 176] width 519 height 216
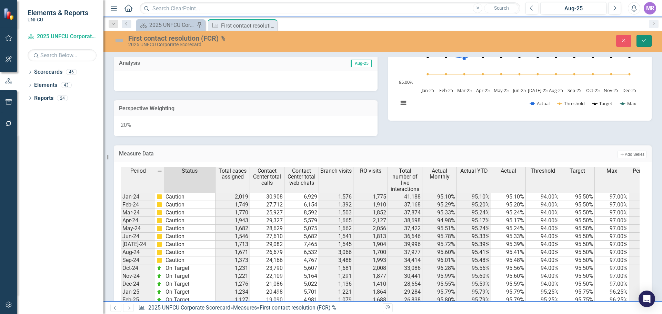
click at [646, 37] on button "Save" at bounding box center [643, 41] width 15 height 12
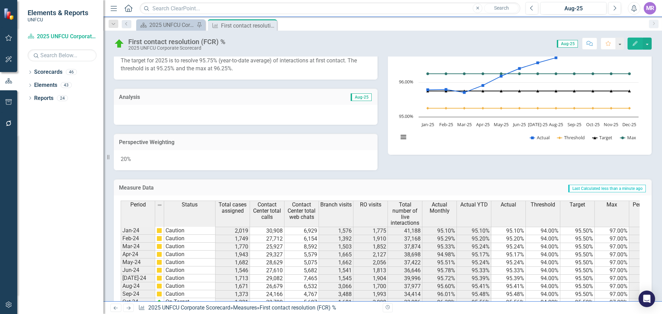
click at [165, 110] on div at bounding box center [246, 115] width 264 height 20
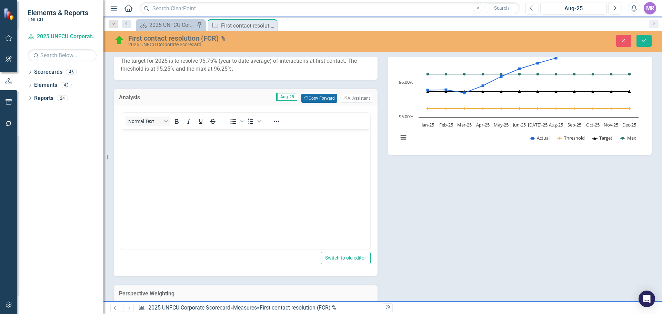
click at [313, 99] on button "Copy Forward Copy Forward" at bounding box center [319, 98] width 36 height 9
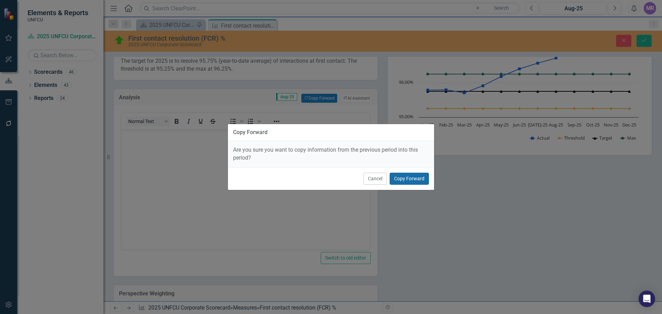
click at [414, 179] on button "Copy Forward" at bounding box center [409, 179] width 39 height 12
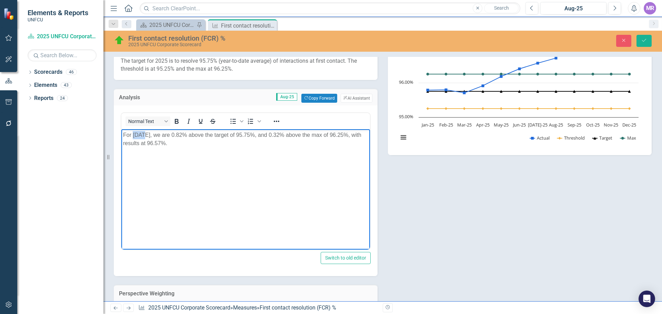
drag, startPoint x: 133, startPoint y: 134, endPoint x: 142, endPoint y: 134, distance: 9.0
click at [142, 134] on p "For July 2025, we are 0.82% above the target of 95.75%, and 0.32% above the max…" at bounding box center [245, 139] width 245 height 17
click at [178, 154] on body "For August 2025, we are 0.82% above the target of 95.75%, and 0.32% above the m…" at bounding box center [245, 180] width 249 height 103
click at [172, 142] on p "For August 2025, we are 0.82% above the target of 95.75%, and 0.32% above the m…" at bounding box center [245, 139] width 245 height 17
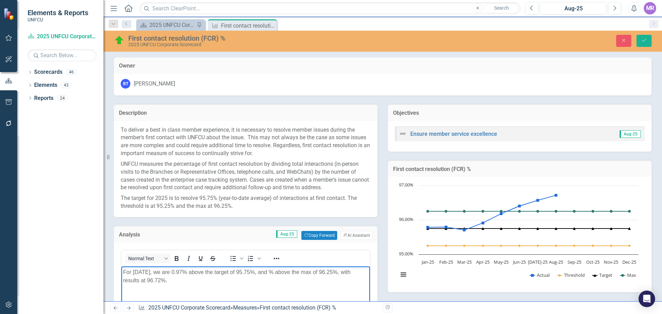
scroll to position [151, 0]
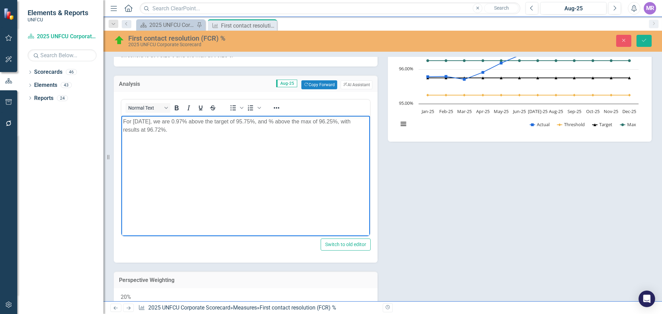
click at [310, 145] on body "For [DATE], we are 0.97% above the target of 95.75%, and % above the max of 96.…" at bounding box center [245, 167] width 249 height 103
click at [282, 120] on p "For [DATE], we are 0.97% above the target of 95.75%, and % above the max of 96.…" at bounding box center [245, 126] width 245 height 17
click at [314, 123] on p "For [DATE], we are 0.97% above the target of 95.75%, and 0.47% above the max of…" at bounding box center [245, 126] width 245 height 17
click at [268, 174] on body "For [DATE], we are 0.97% above the target of 95.75%, and 0.47% above the max of…" at bounding box center [245, 167] width 249 height 103
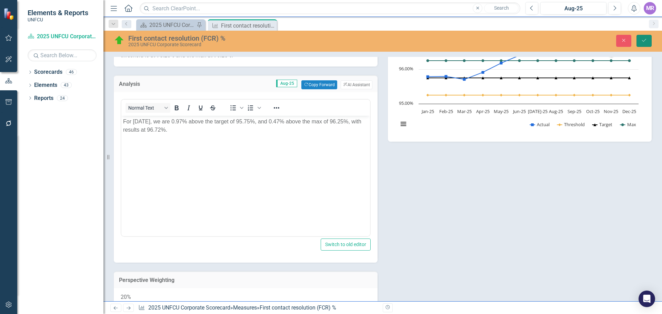
click at [643, 38] on icon "Save" at bounding box center [644, 40] width 6 height 5
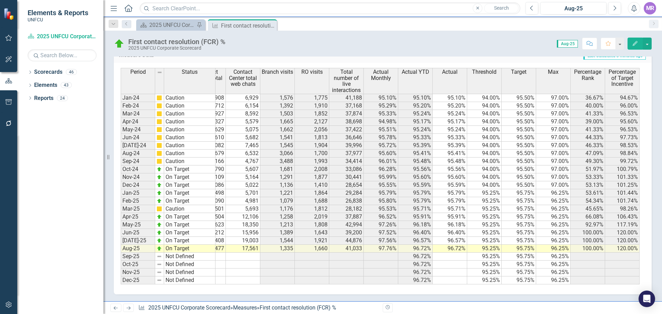
scroll to position [145, 0]
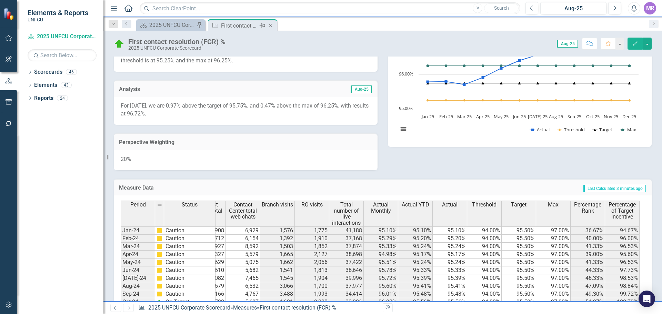
click at [273, 26] on icon "Close" at bounding box center [270, 26] width 7 height 6
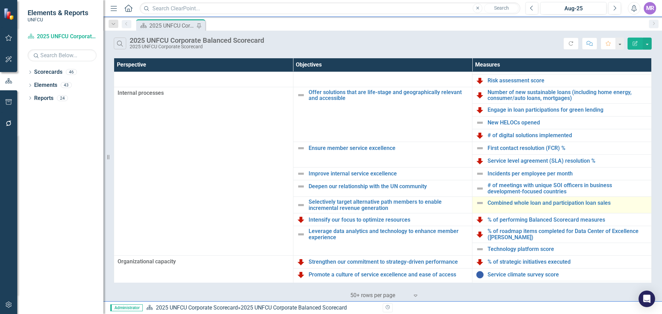
scroll to position [149, 0]
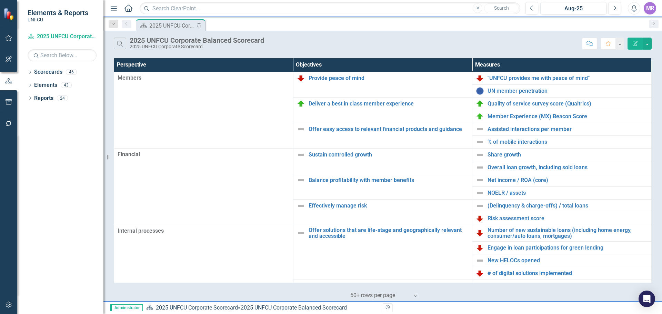
scroll to position [149, 0]
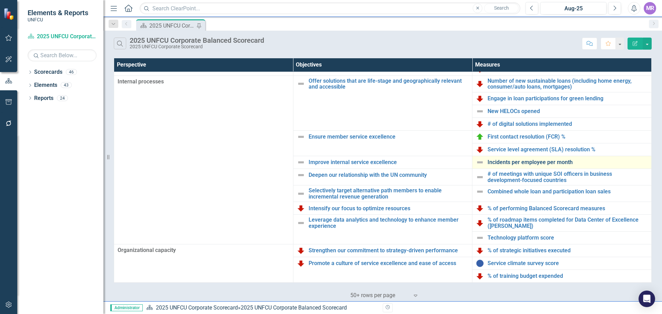
click at [509, 160] on link "Incidents per employee per month" at bounding box center [567, 162] width 160 height 6
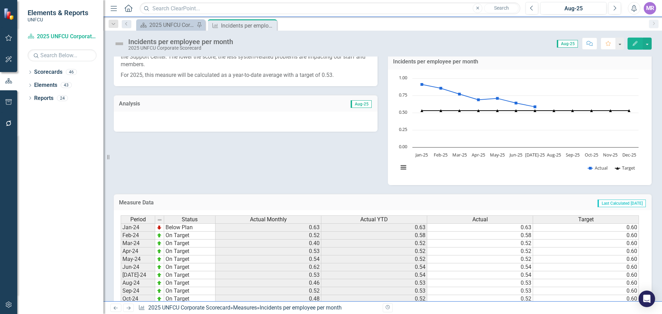
scroll to position [237, 0]
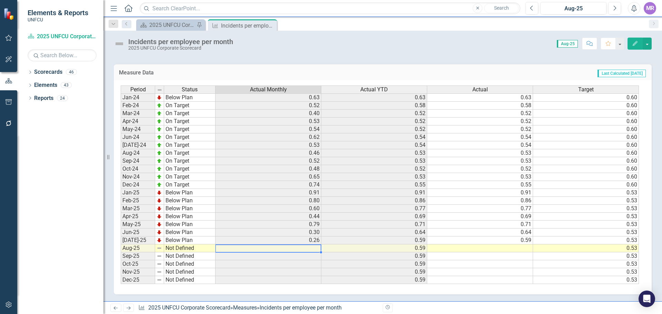
click at [313, 249] on td at bounding box center [268, 248] width 106 height 8
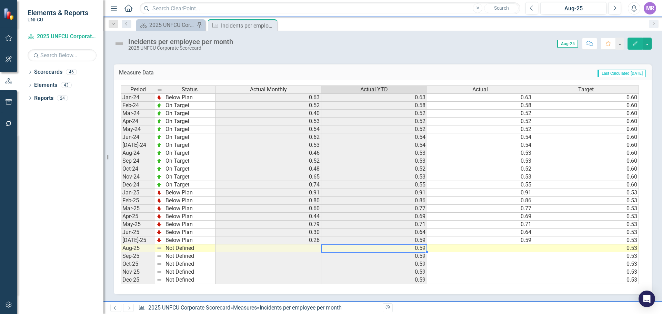
click at [425, 251] on td "0.59" at bounding box center [374, 248] width 106 height 8
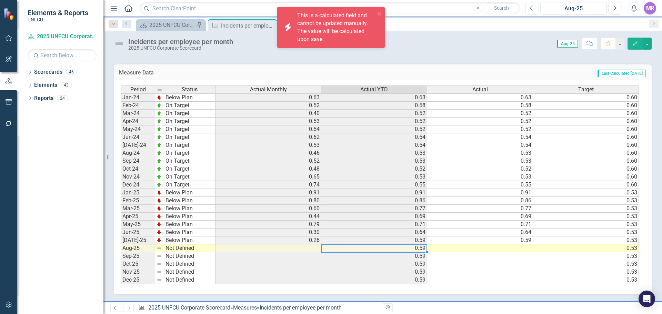
drag, startPoint x: 426, startPoint y: 252, endPoint x: 404, endPoint y: 247, distance: 23.3
click at [121, 247] on div "Period Status Actual Monthly Actual YTD Actual Target Jan-24 Below Plan 0.63 0.…" at bounding box center [121, 184] width 0 height 199
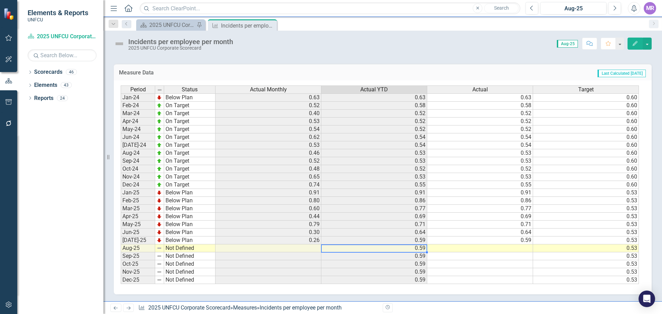
scroll to position [99, 0]
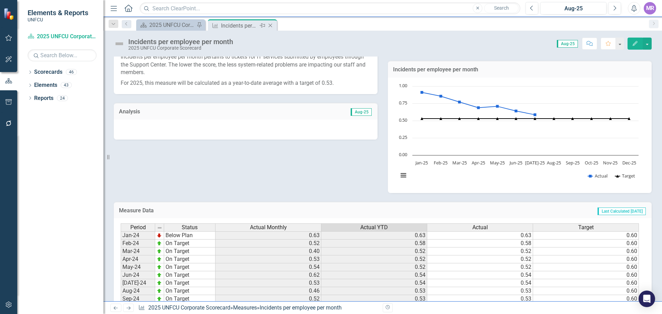
click at [273, 26] on icon "Close" at bounding box center [270, 26] width 7 height 6
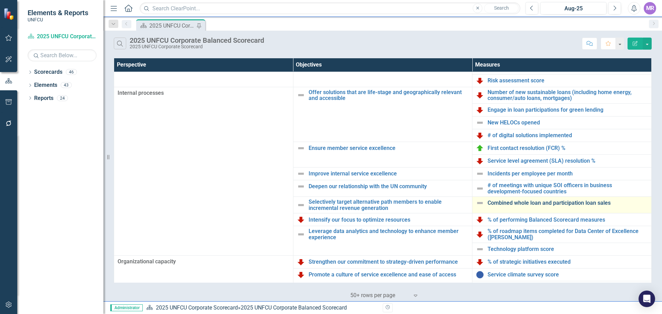
scroll to position [149, 0]
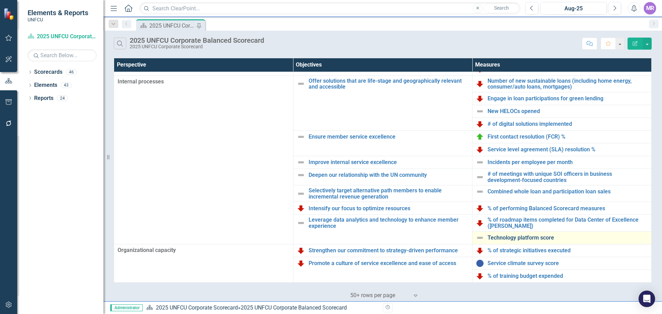
click at [525, 237] on link "Technology platform score" at bounding box center [567, 238] width 160 height 6
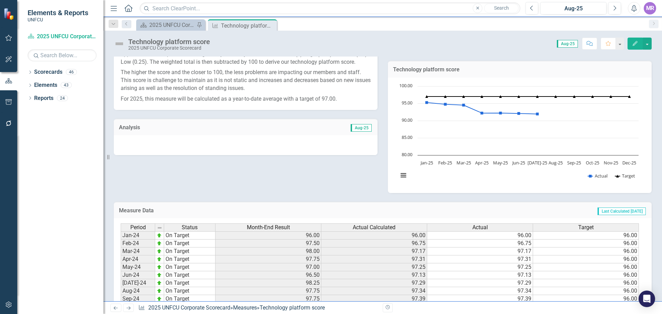
scroll to position [237, 0]
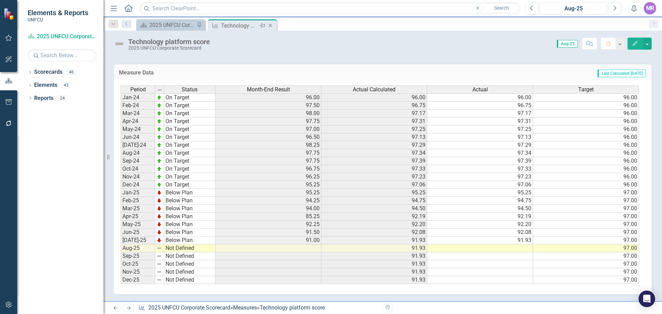
click at [272, 27] on icon "Close" at bounding box center [270, 26] width 7 height 6
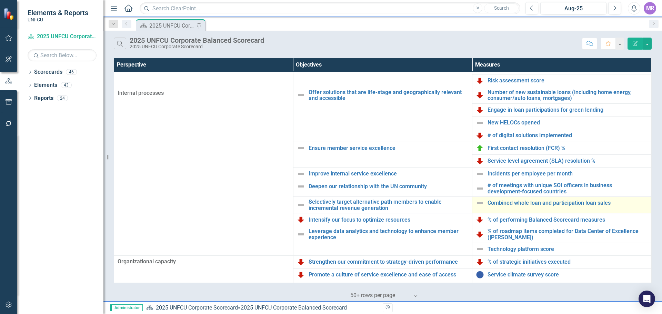
scroll to position [149, 0]
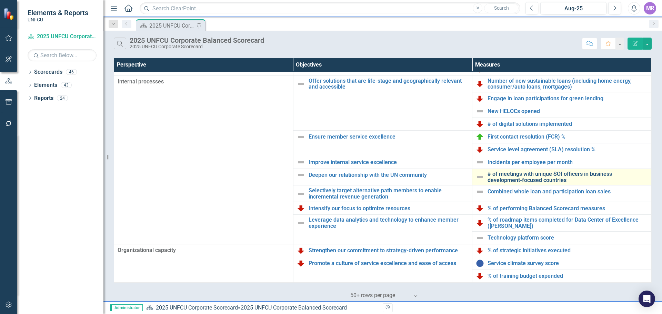
click at [525, 179] on link "# of meetings with unique SOI officers in business development-focused countries" at bounding box center [567, 177] width 160 height 12
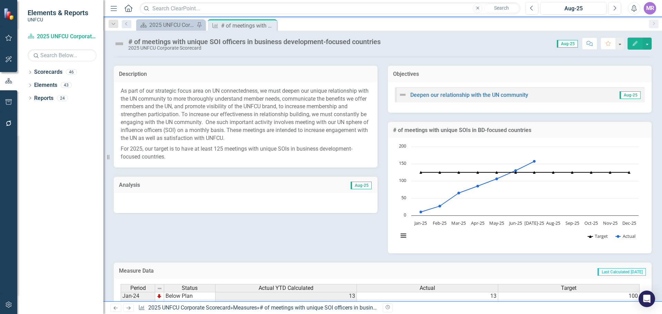
scroll to position [282, 0]
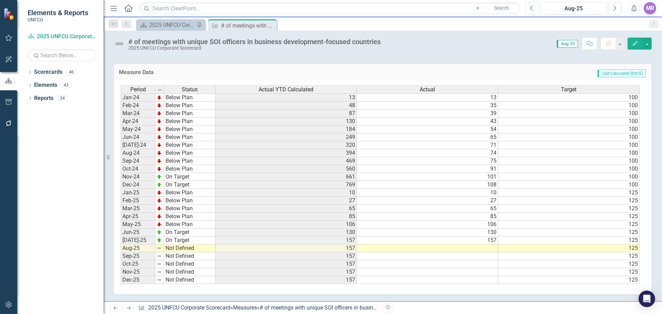
click at [351, 249] on td "157" at bounding box center [285, 248] width 141 height 8
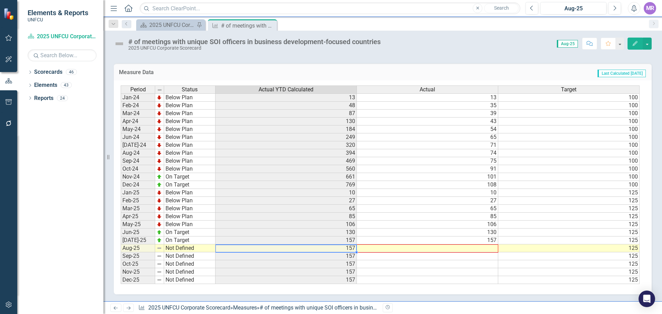
click at [355, 252] on div at bounding box center [356, 252] width 3 height 3
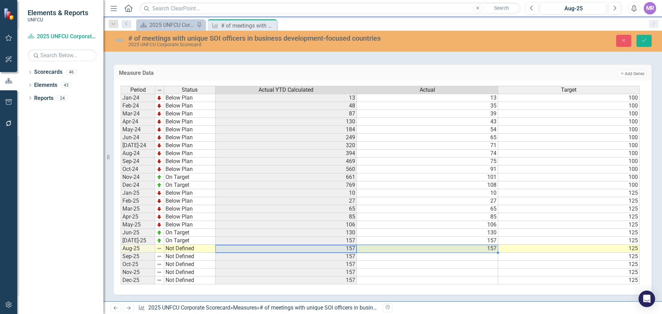
click at [480, 247] on td "157" at bounding box center [427, 249] width 141 height 8
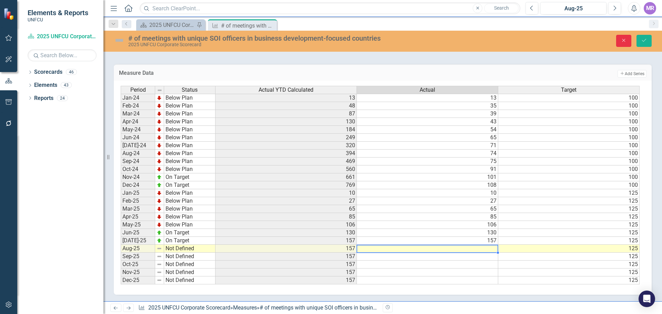
click at [623, 39] on icon "Close" at bounding box center [623, 40] width 6 height 5
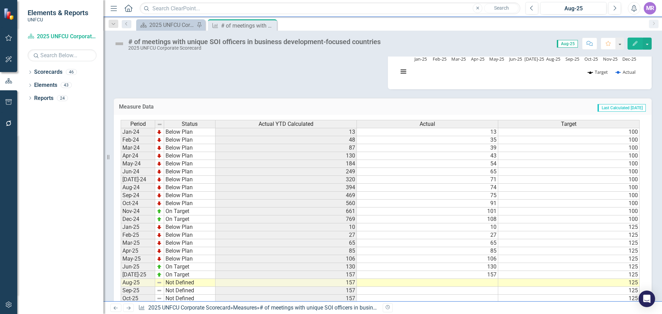
scroll to position [144, 0]
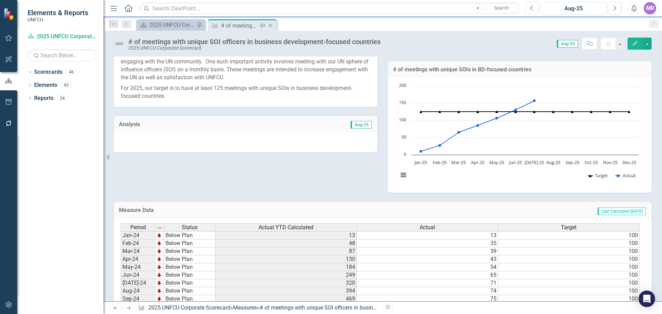
click at [270, 25] on icon "Close" at bounding box center [270, 26] width 7 height 6
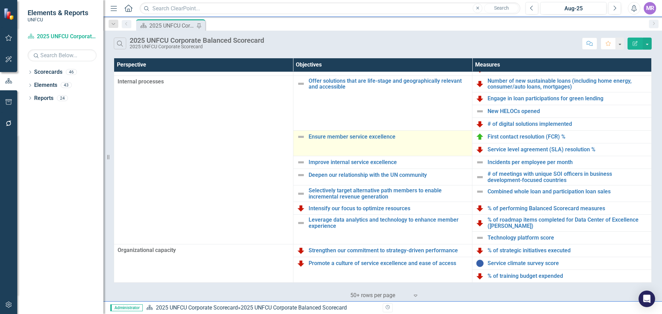
scroll to position [115, 0]
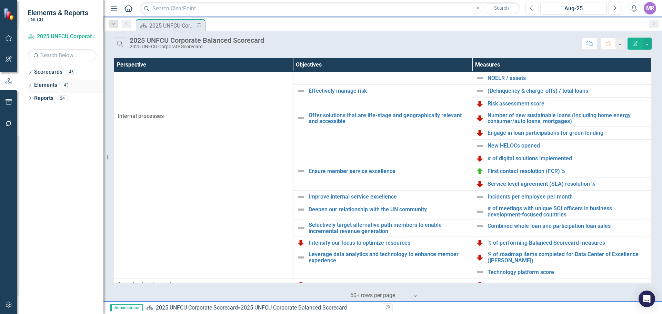
click at [29, 86] on icon "Dropdown" at bounding box center [30, 86] width 5 height 4
click at [32, 111] on icon "Dropdown" at bounding box center [33, 112] width 5 height 4
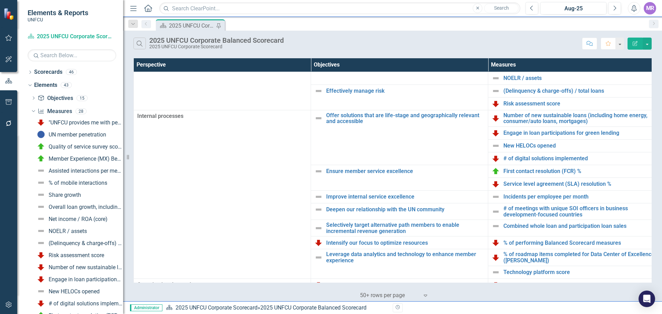
drag, startPoint x: 105, startPoint y: 197, endPoint x: 123, endPoint y: 198, distance: 18.3
click at [123, 198] on div "Resize" at bounding box center [126, 157] width 6 height 314
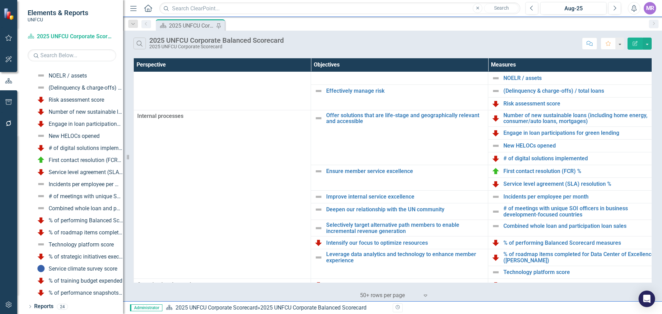
scroll to position [0, 0]
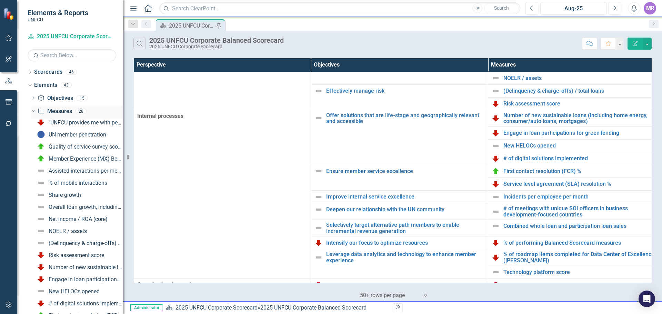
click at [32, 112] on icon "Dropdown" at bounding box center [33, 111] width 4 height 5
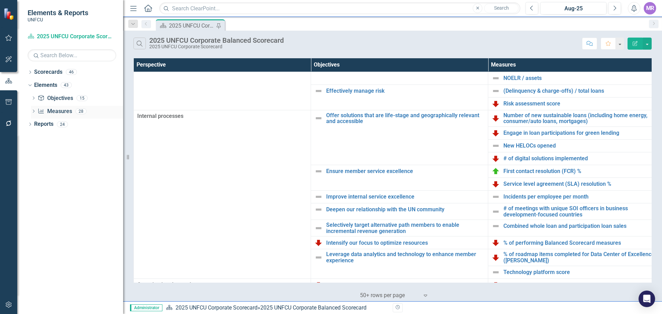
click at [32, 112] on icon "Dropdown" at bounding box center [33, 112] width 5 height 4
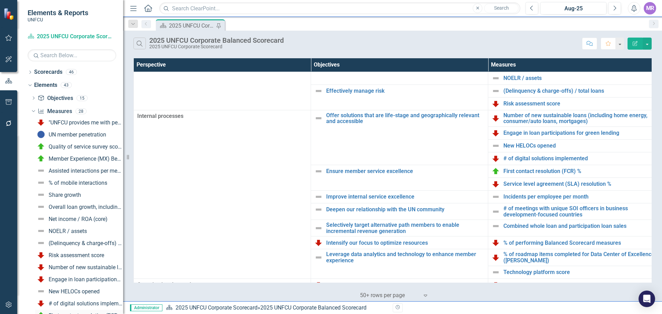
scroll to position [155, 0]
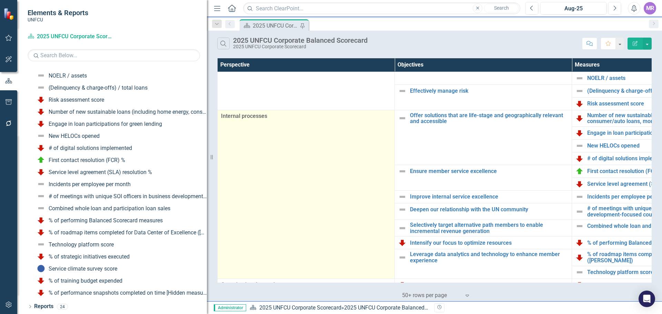
drag, startPoint x: 125, startPoint y: 118, endPoint x: 343, endPoint y: 122, distance: 217.9
click at [343, 122] on div "Elements & Reports UNFCU Scorecard 2025 UNFCU Corporate Scorecard Search Dropdo…" at bounding box center [331, 157] width 662 height 314
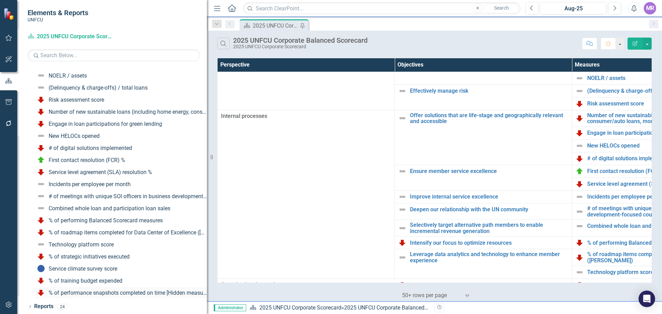
click at [182, 294] on div "% of performance snapshots completed on time [Hidden measure]" at bounding box center [128, 293] width 158 height 6
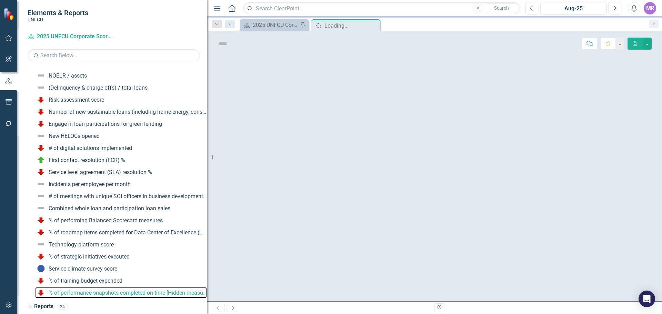
scroll to position [140, 0]
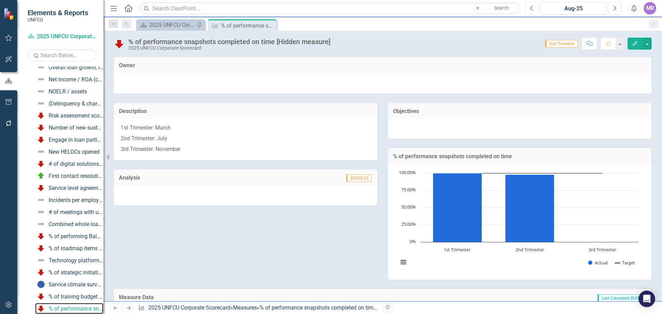
drag, startPoint x: 208, startPoint y: 280, endPoint x: 30, endPoint y: 251, distance: 180.5
click at [30, 251] on div "Elements & Reports UNFCU Scorecard 2025 UNFCU Corporate Scorecard Search Dropdo…" at bounding box center [51, 157] width 103 height 314
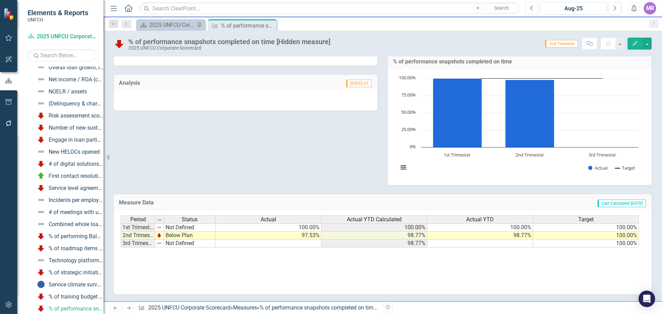
click at [270, 274] on div "Period Status Actual Actual YTD Calculated Actual YTD Target 1st Trimester Not …" at bounding box center [383, 249] width 524 height 69
click at [310, 243] on td at bounding box center [268, 244] width 106 height 8
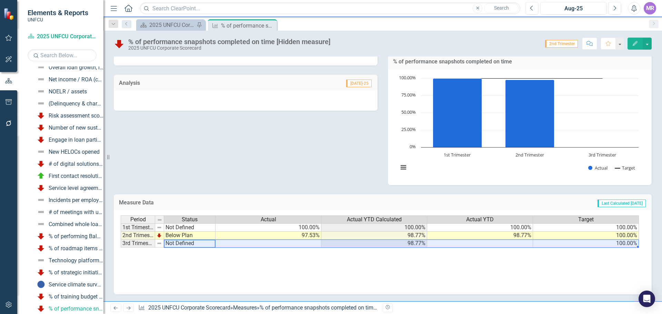
drag, startPoint x: 181, startPoint y: 244, endPoint x: 614, endPoint y: 246, distance: 433.0
click at [614, 246] on div "Period Status Actual Actual YTD Calculated Actual YTD Target 1st Trimester Not …" at bounding box center [380, 231] width 519 height 32
click at [463, 291] on div "Period Status Actual Actual YTD Calculated Actual YTD Target 1st Trimester Not …" at bounding box center [383, 252] width 538 height 84
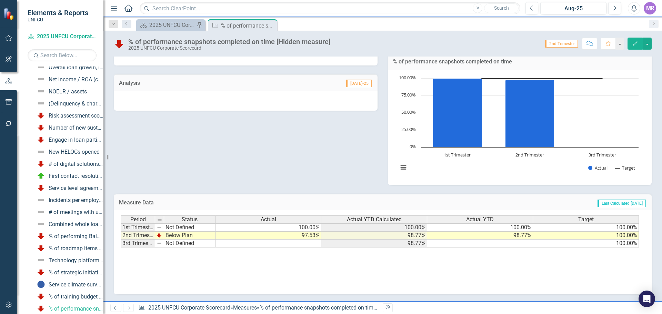
scroll to position [0, 0]
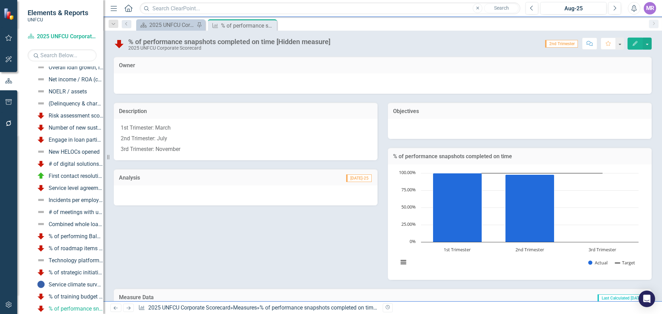
click at [235, 251] on div "Description 1st Trimester: [DATE] Trimester: [DATE] Trimester: November Analysi…" at bounding box center [383, 187] width 548 height 186
click at [68, 297] on div "% of training budget expended" at bounding box center [76, 297] width 55 height 6
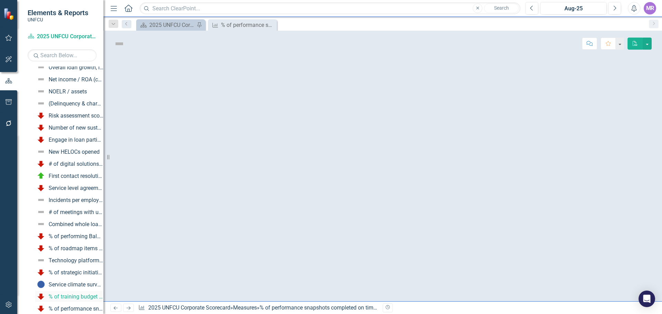
scroll to position [128, 0]
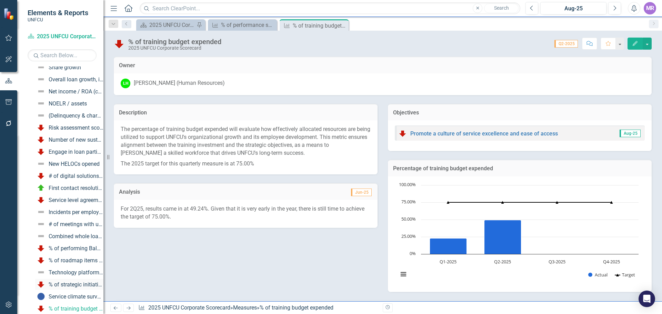
click at [68, 282] on div "% of strategic initiatives executed" at bounding box center [76, 285] width 55 height 6
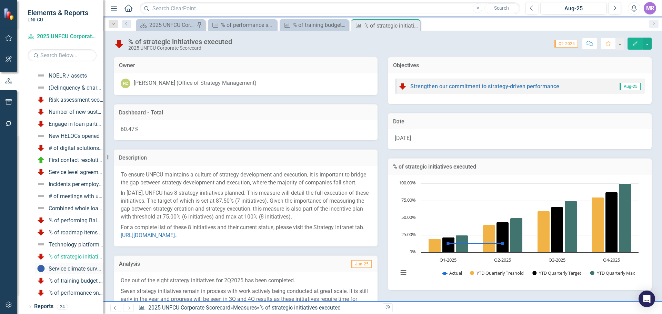
click at [67, 269] on div "Service climate survey score" at bounding box center [76, 269] width 55 height 6
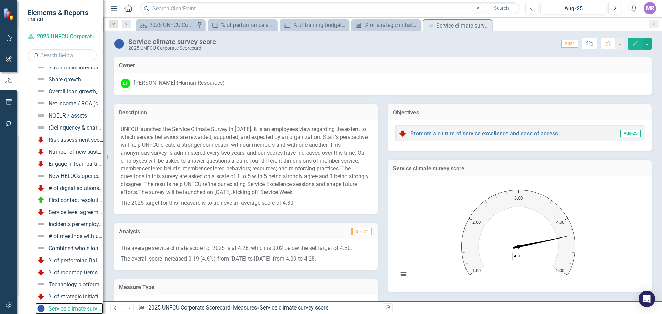
scroll to position [130, 0]
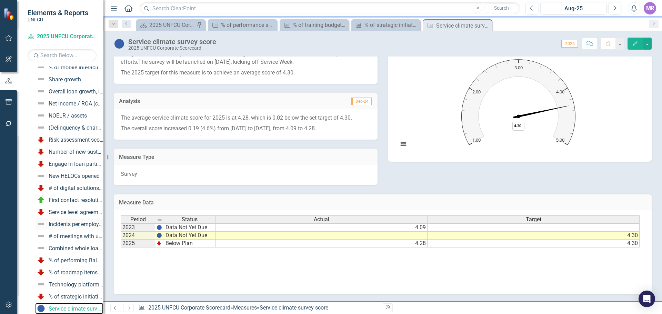
drag, startPoint x: 104, startPoint y: 235, endPoint x: 73, endPoint y: 228, distance: 31.8
click at [69, 232] on div "Elements & Reports UNFCU Scorecard 2025 UNFCU Corporate Scorecard Search Dropdo…" at bounding box center [51, 157] width 103 height 314
click at [247, 124] on p "The overall score increased 0.19 (4.6%) from [DATE] to [DATE], from 4.09 to 4.2…" at bounding box center [246, 127] width 250 height 9
click at [186, 120] on p "The average service climate score for 2025 is at 4.28, which is 0.02 below the …" at bounding box center [246, 118] width 250 height 9
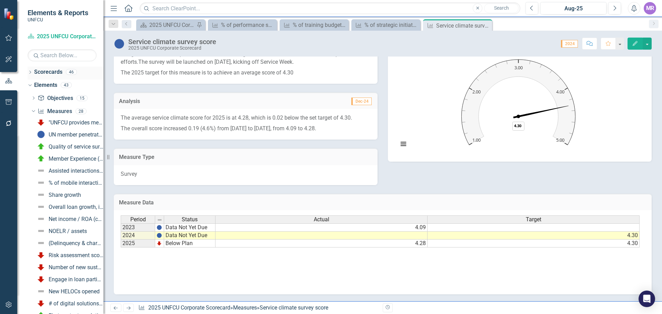
click at [31, 73] on icon "Dropdown" at bounding box center [30, 73] width 5 height 4
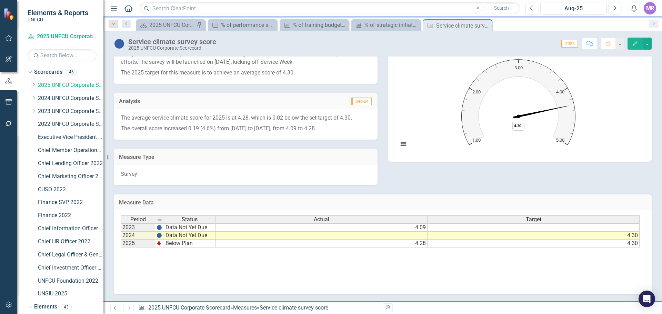
click at [32, 85] on icon "Dropdown" at bounding box center [33, 85] width 5 height 4
click at [58, 161] on link "Corporate Marketing 2025" at bounding box center [74, 164] width 59 height 8
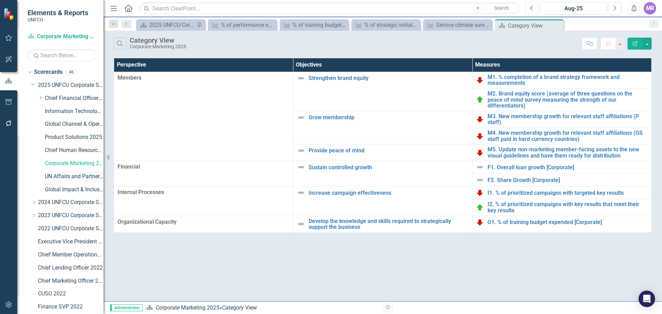
click at [70, 175] on link "UN Affairs and Partnerships 2025" at bounding box center [74, 177] width 59 height 8
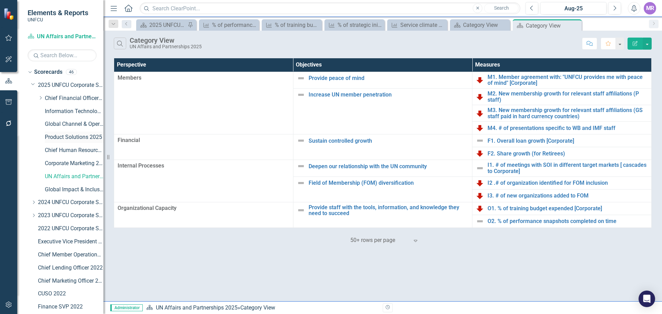
click at [62, 135] on link "Product Solutions 2025" at bounding box center [74, 137] width 59 height 8
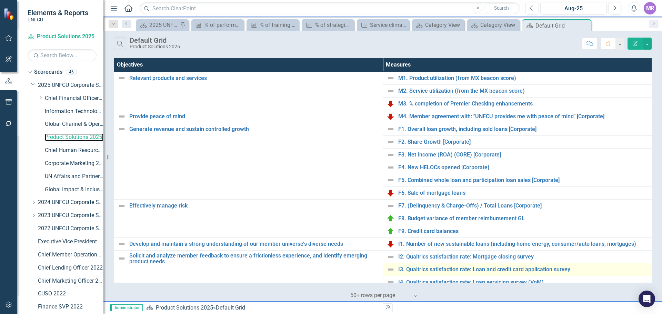
scroll to position [118, 0]
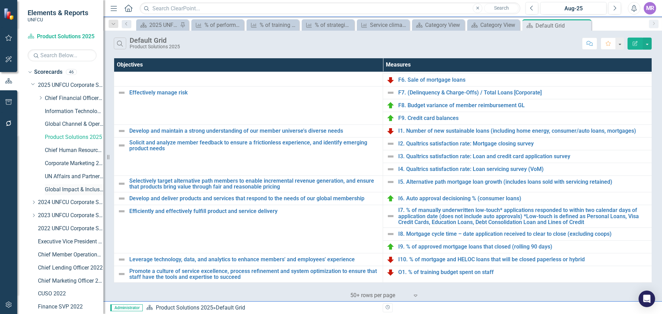
click at [65, 188] on link "Global Impact & Inclusion 2025" at bounding box center [74, 190] width 59 height 8
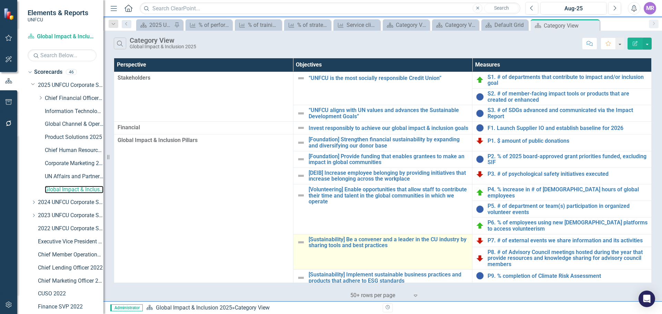
scroll to position [62, 0]
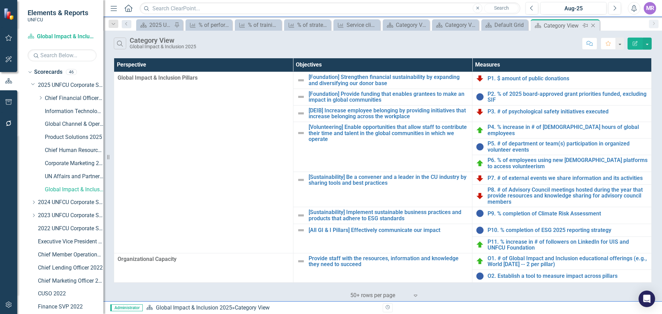
click at [594, 27] on icon "Close" at bounding box center [592, 26] width 7 height 6
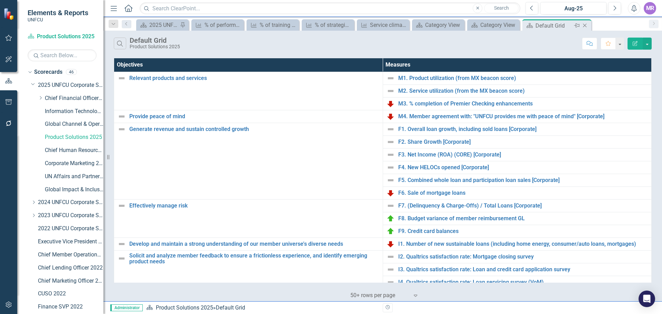
click at [585, 25] on icon "Close" at bounding box center [584, 26] width 7 height 6
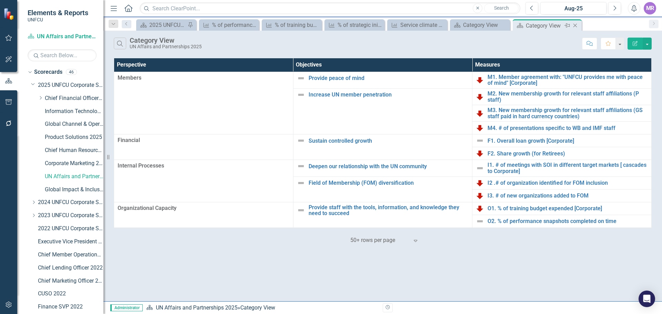
click at [573, 24] on icon "Close" at bounding box center [575, 26] width 7 height 6
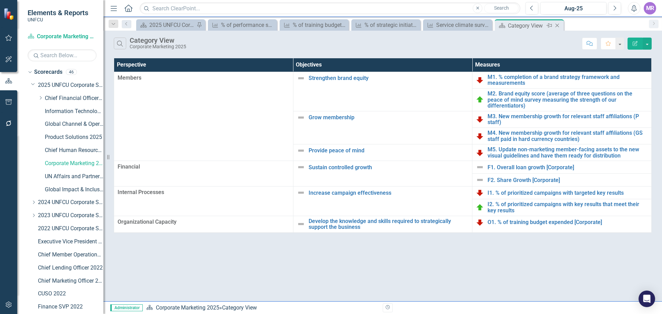
click at [557, 24] on icon "Close" at bounding box center [557, 26] width 7 height 6
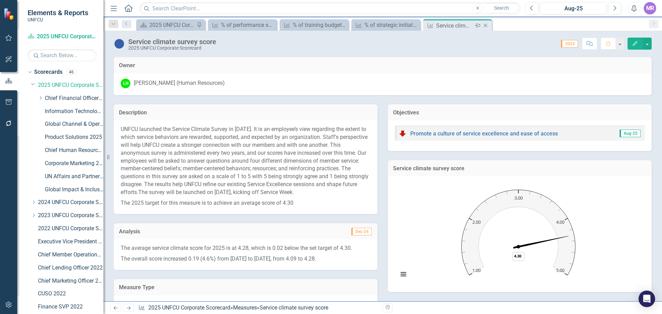
click at [489, 27] on icon "Close" at bounding box center [485, 26] width 7 height 6
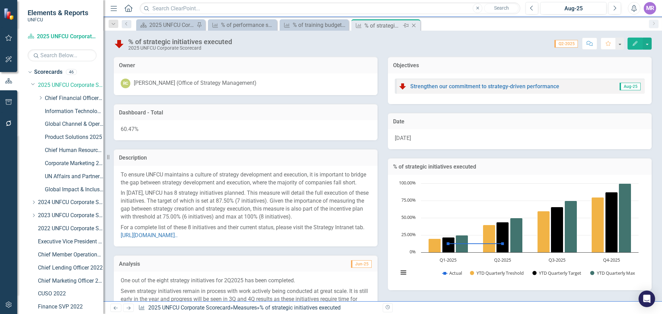
click at [416, 24] on icon "Close" at bounding box center [413, 26] width 7 height 6
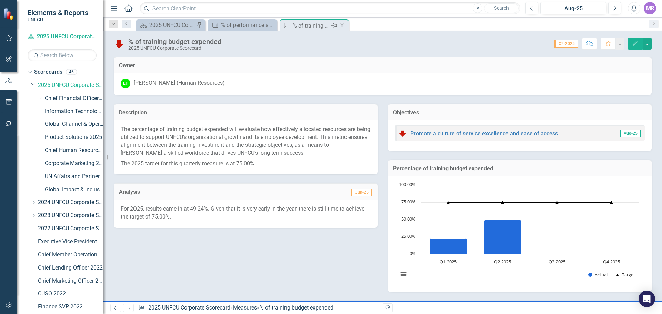
click at [344, 26] on icon "Close" at bounding box center [342, 26] width 7 height 6
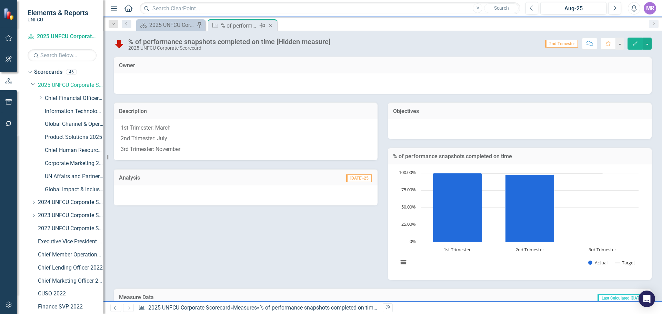
click at [271, 26] on icon "Close" at bounding box center [270, 26] width 7 height 6
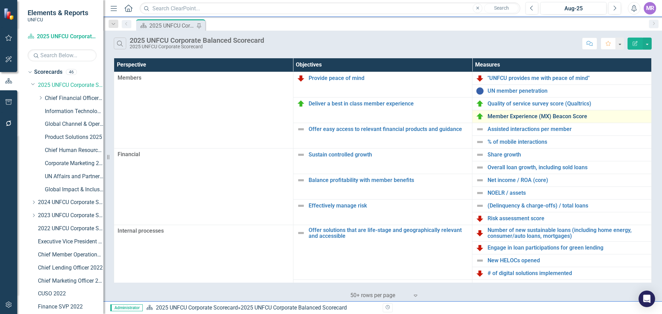
click at [535, 118] on link "Member Experience (MX) Beacon Score" at bounding box center [567, 116] width 160 height 6
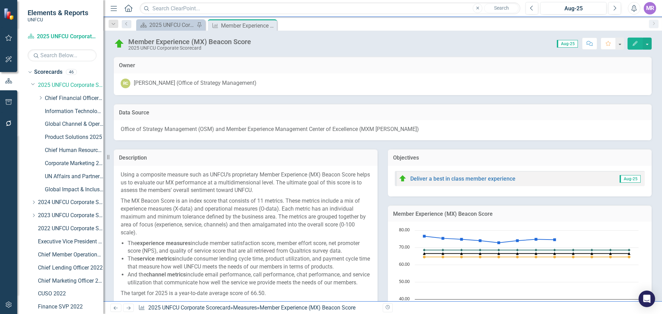
scroll to position [395, 0]
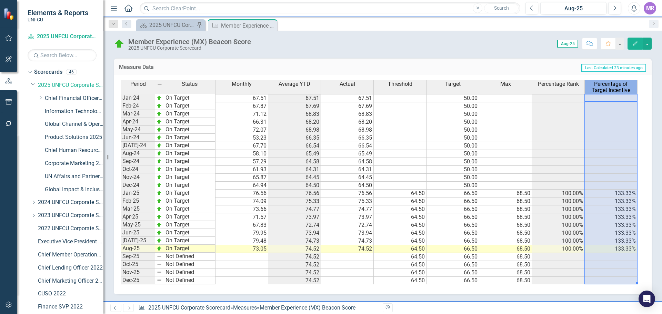
drag, startPoint x: 593, startPoint y: 80, endPoint x: 626, endPoint y: 136, distance: 64.6
click at [626, 136] on div "Period Status Monthly Average YTD Actual Threshold Target Max Percentage Rank P…" at bounding box center [380, 182] width 519 height 204
click at [273, 26] on icon "Close" at bounding box center [270, 26] width 7 height 6
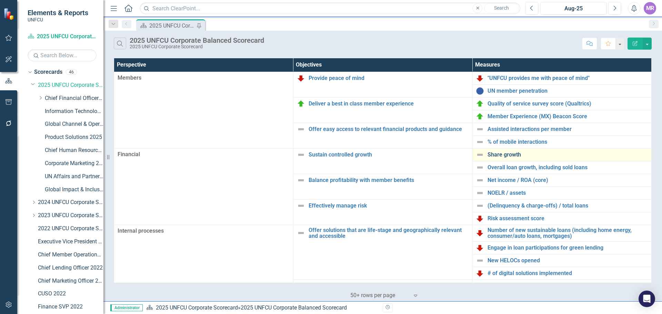
click at [512, 156] on link "Share growth" at bounding box center [567, 155] width 160 height 6
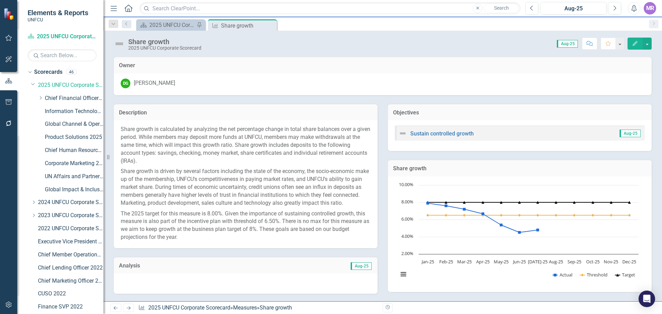
scroll to position [292, 0]
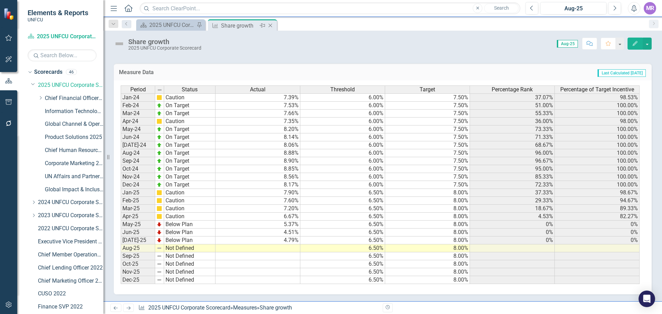
click at [274, 26] on icon "Close" at bounding box center [270, 26] width 7 height 6
